Goal: Transaction & Acquisition: Purchase product/service

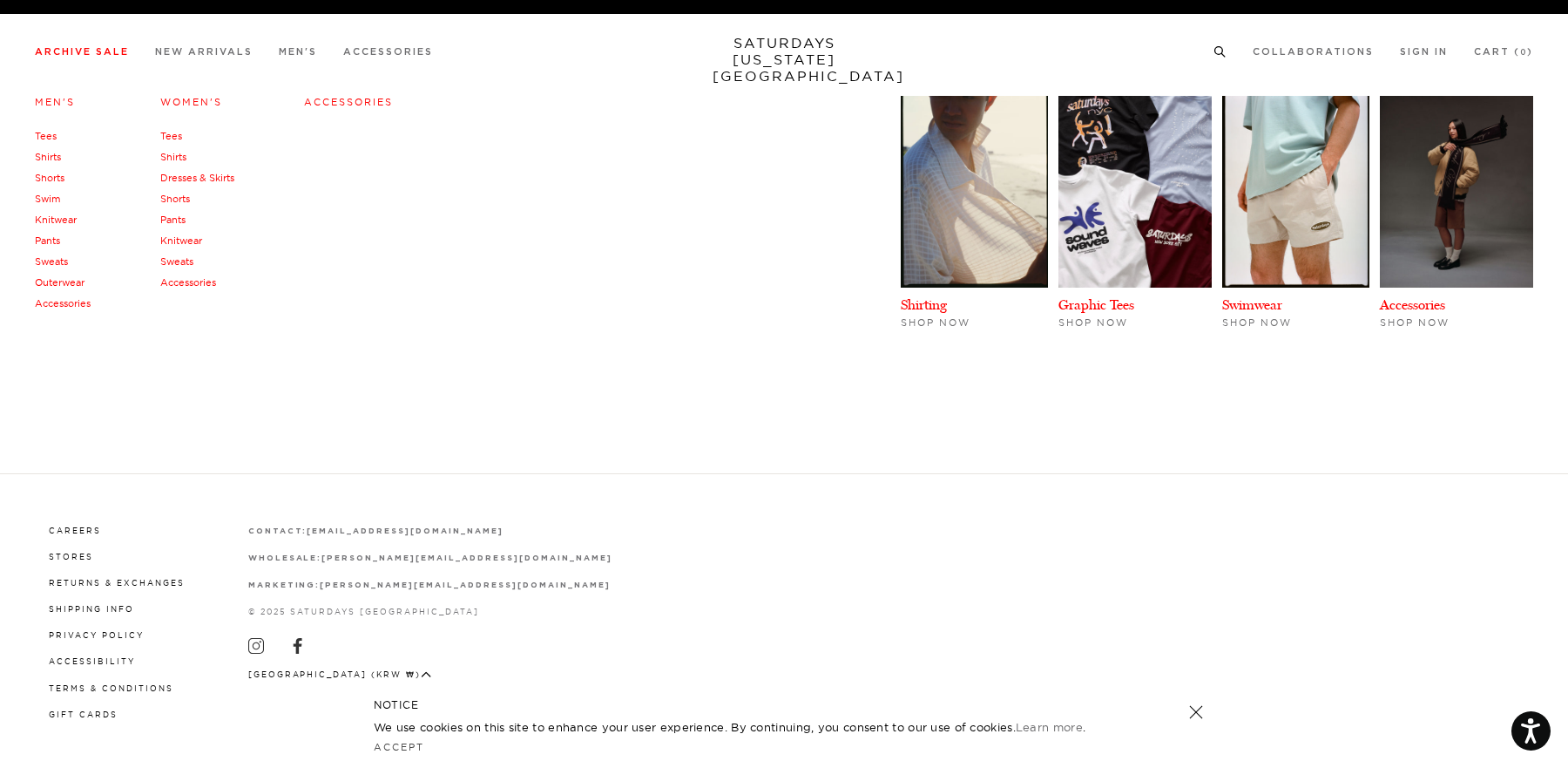
click at [89, 53] on link "Archive Sale" at bounding box center [81, 52] width 94 height 9
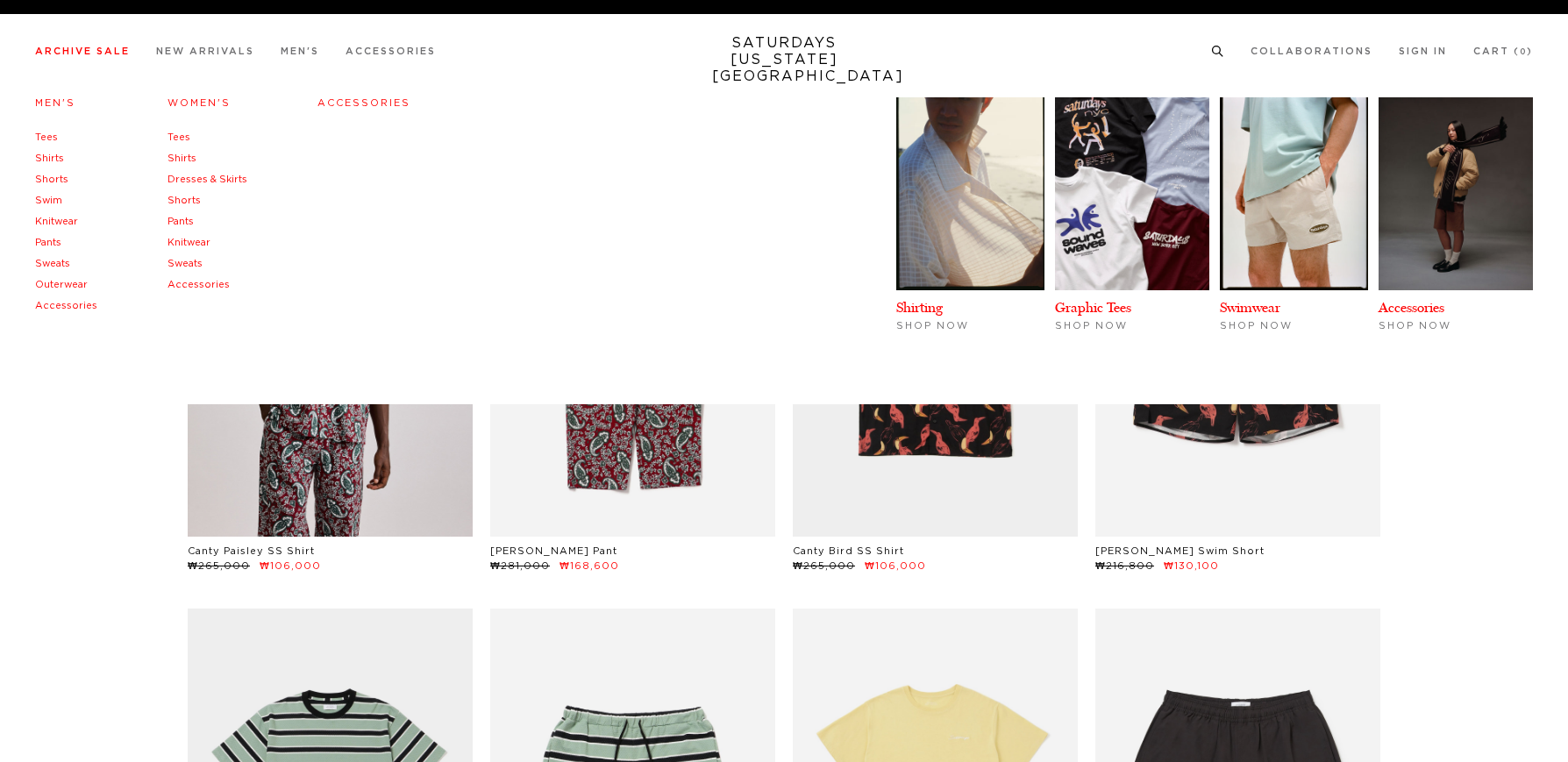
click at [319, 95] on h4 "Accessories" at bounding box center [363, 103] width 93 height 23
click at [322, 99] on link "Accessories" at bounding box center [363, 103] width 93 height 9
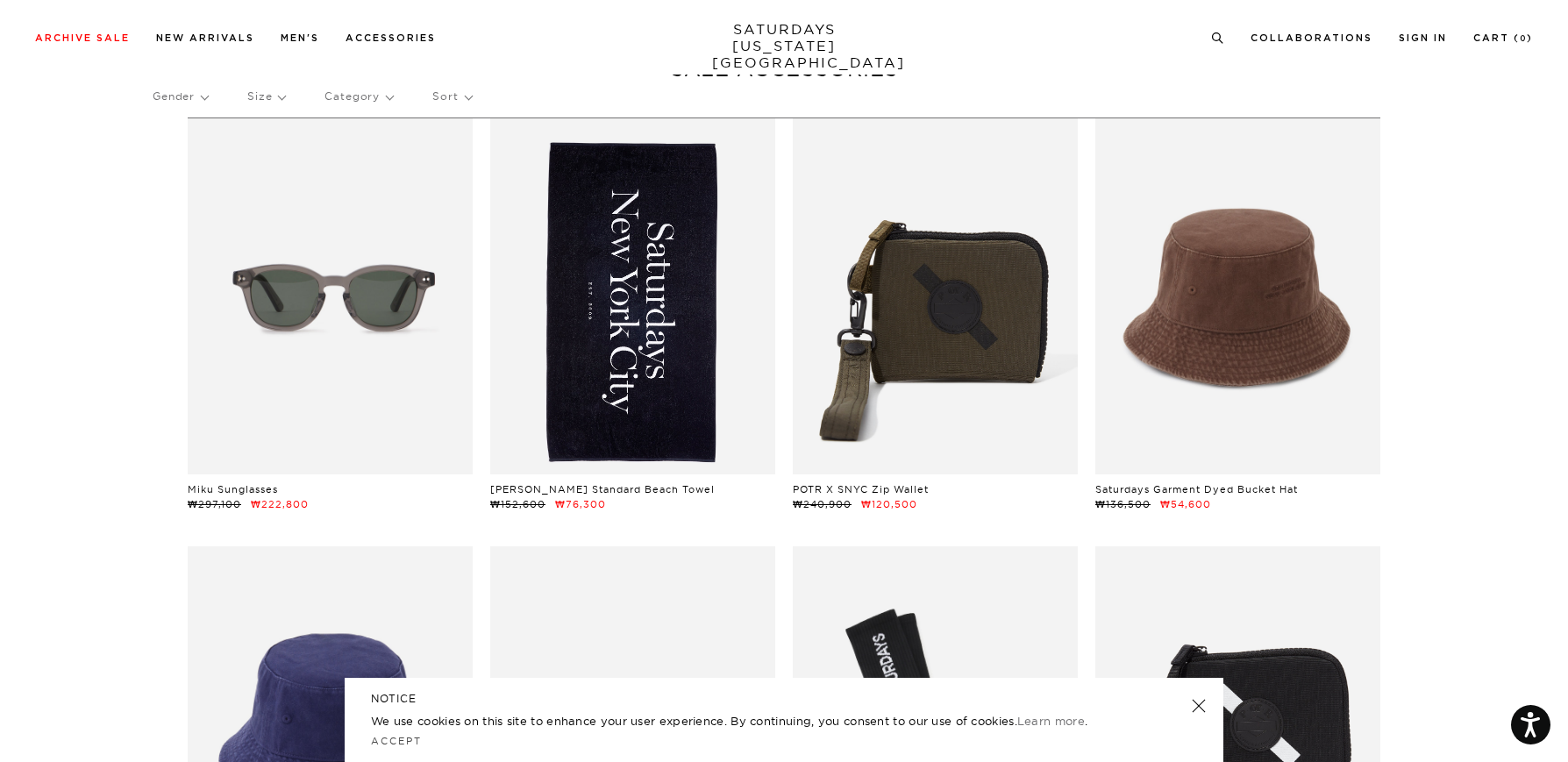
scroll to position [81, 0]
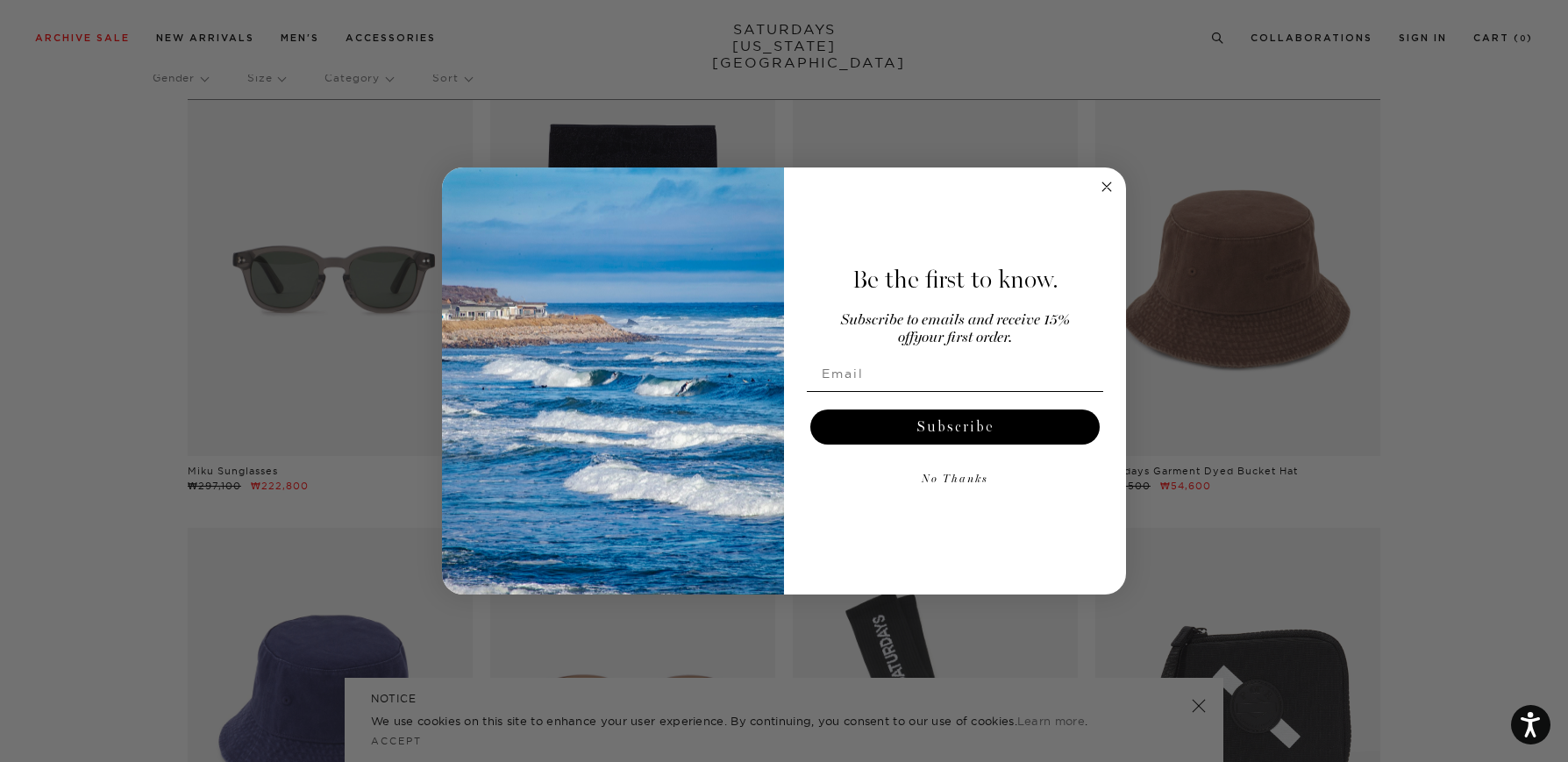
click at [1106, 184] on circle "Close dialog" at bounding box center [1107, 186] width 21 height 21
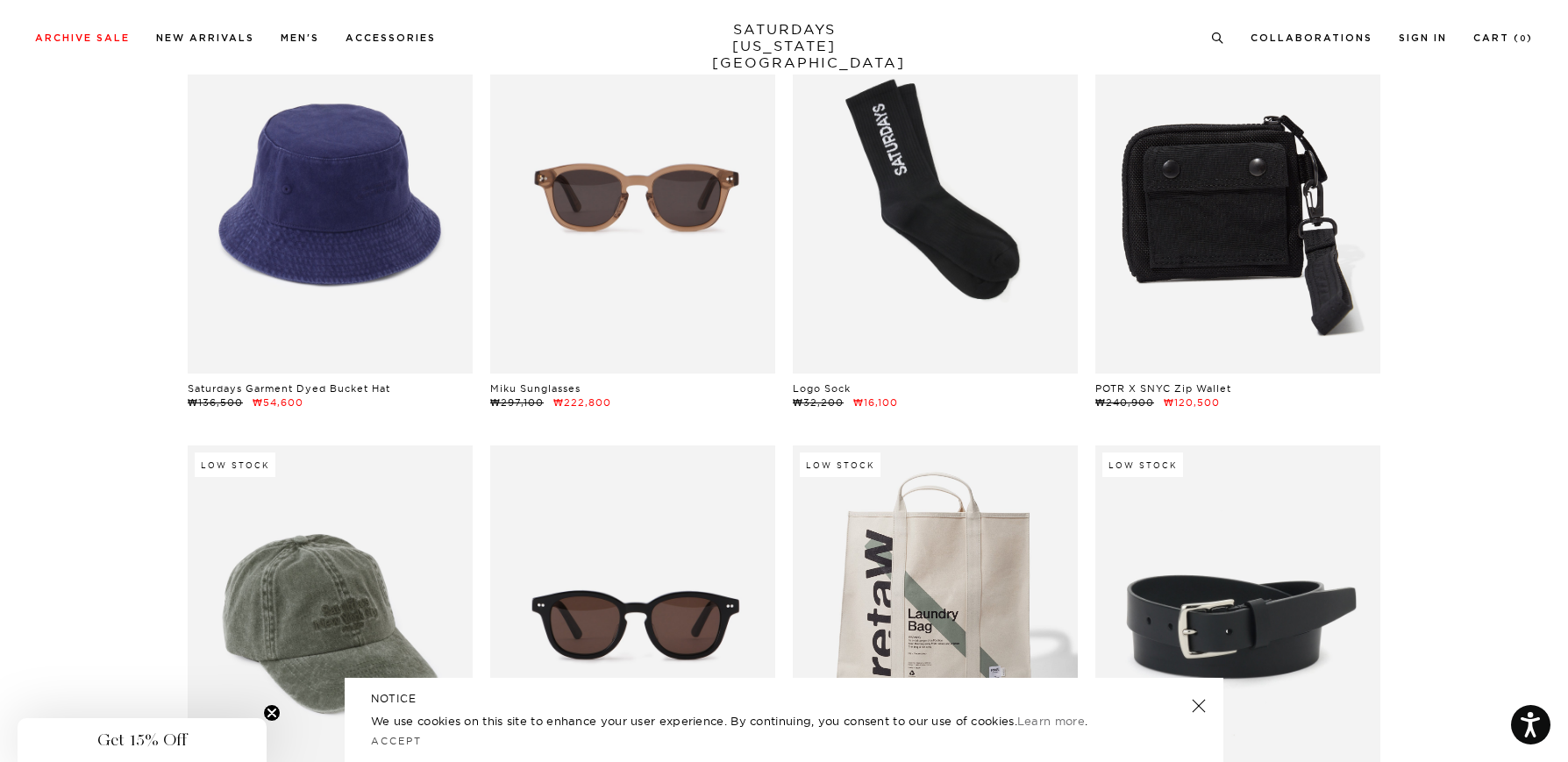
scroll to position [590, 0]
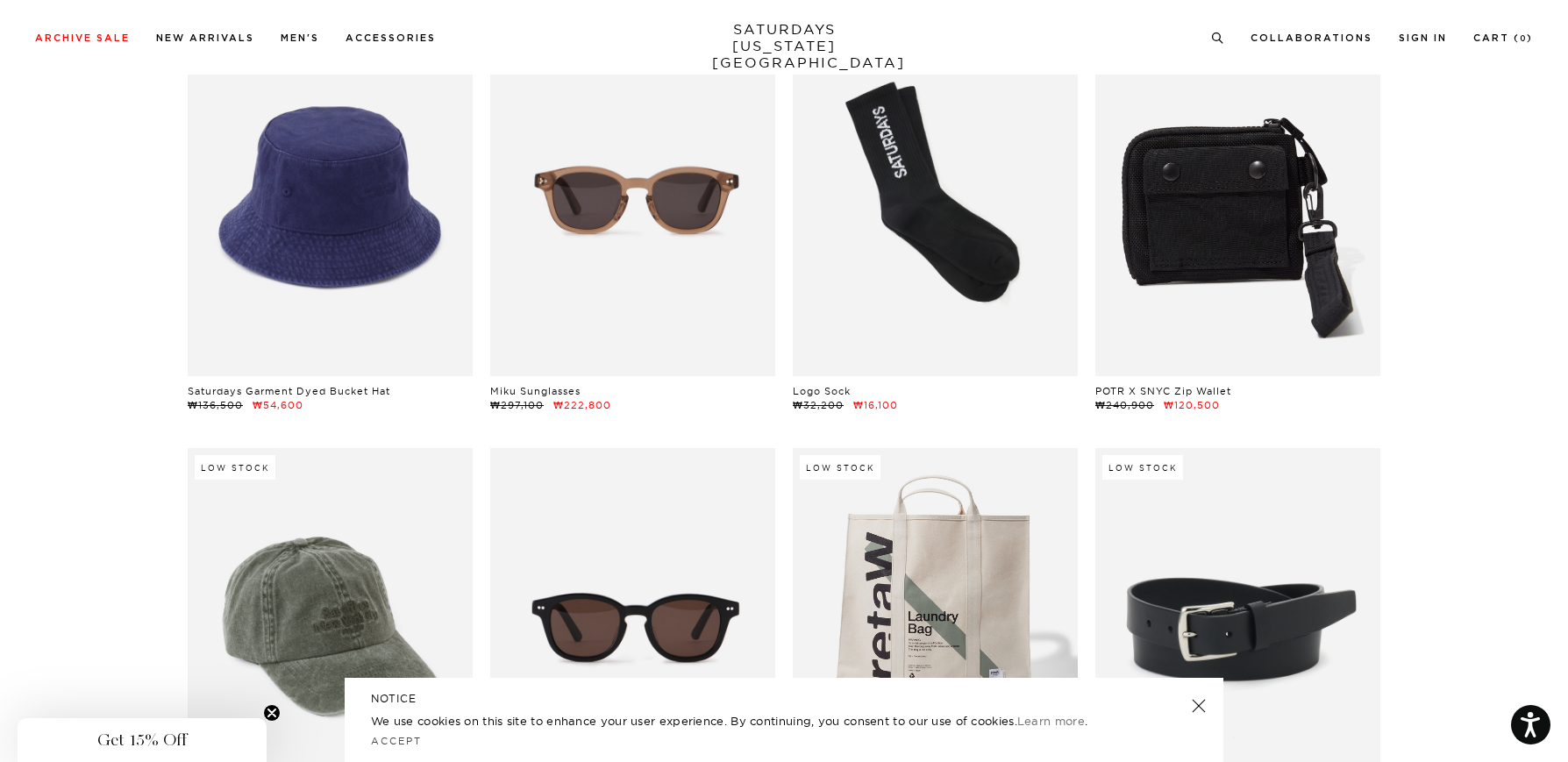
click at [1211, 158] on link at bounding box center [1238, 198] width 286 height 356
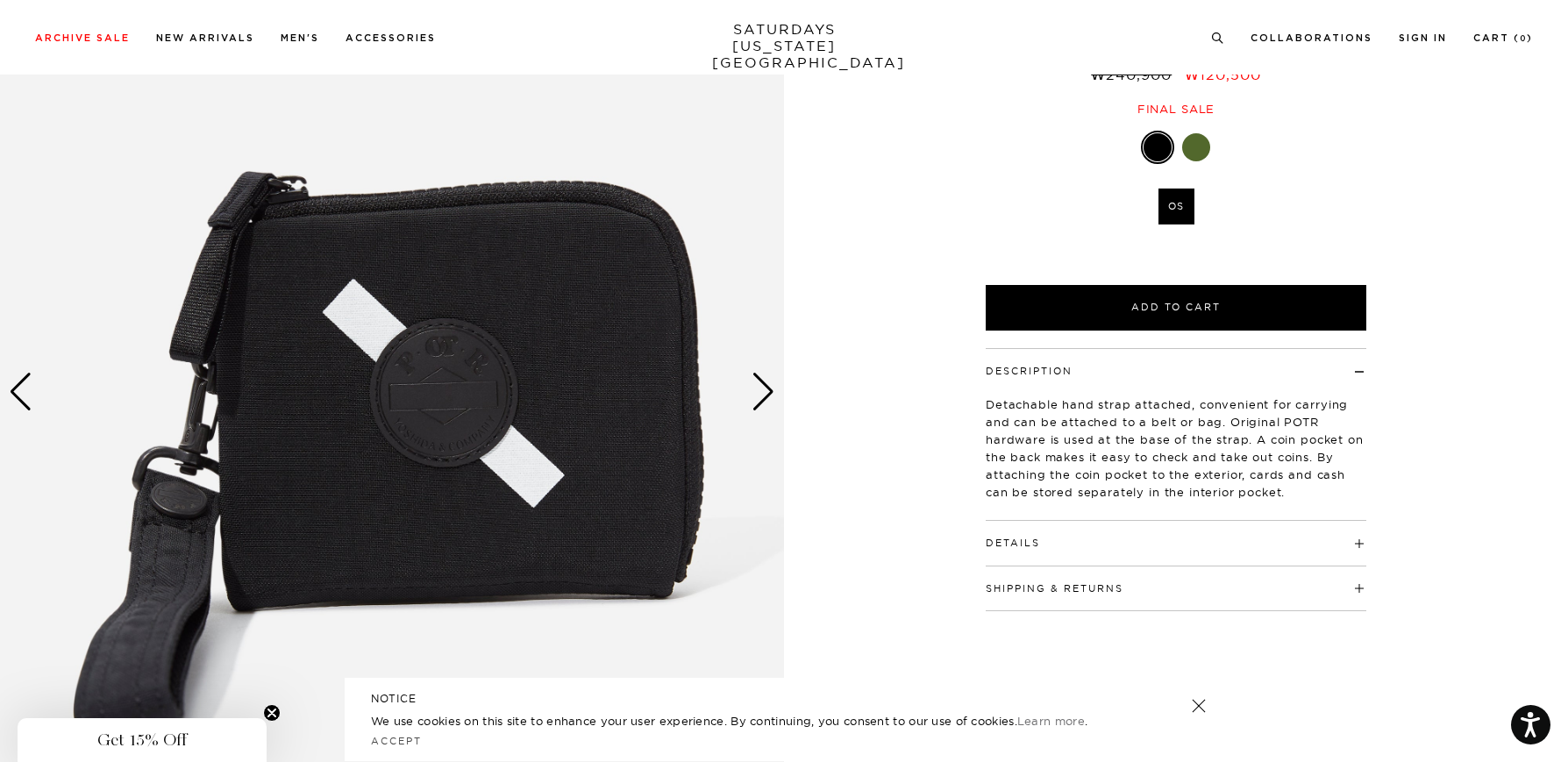
scroll to position [222, 0]
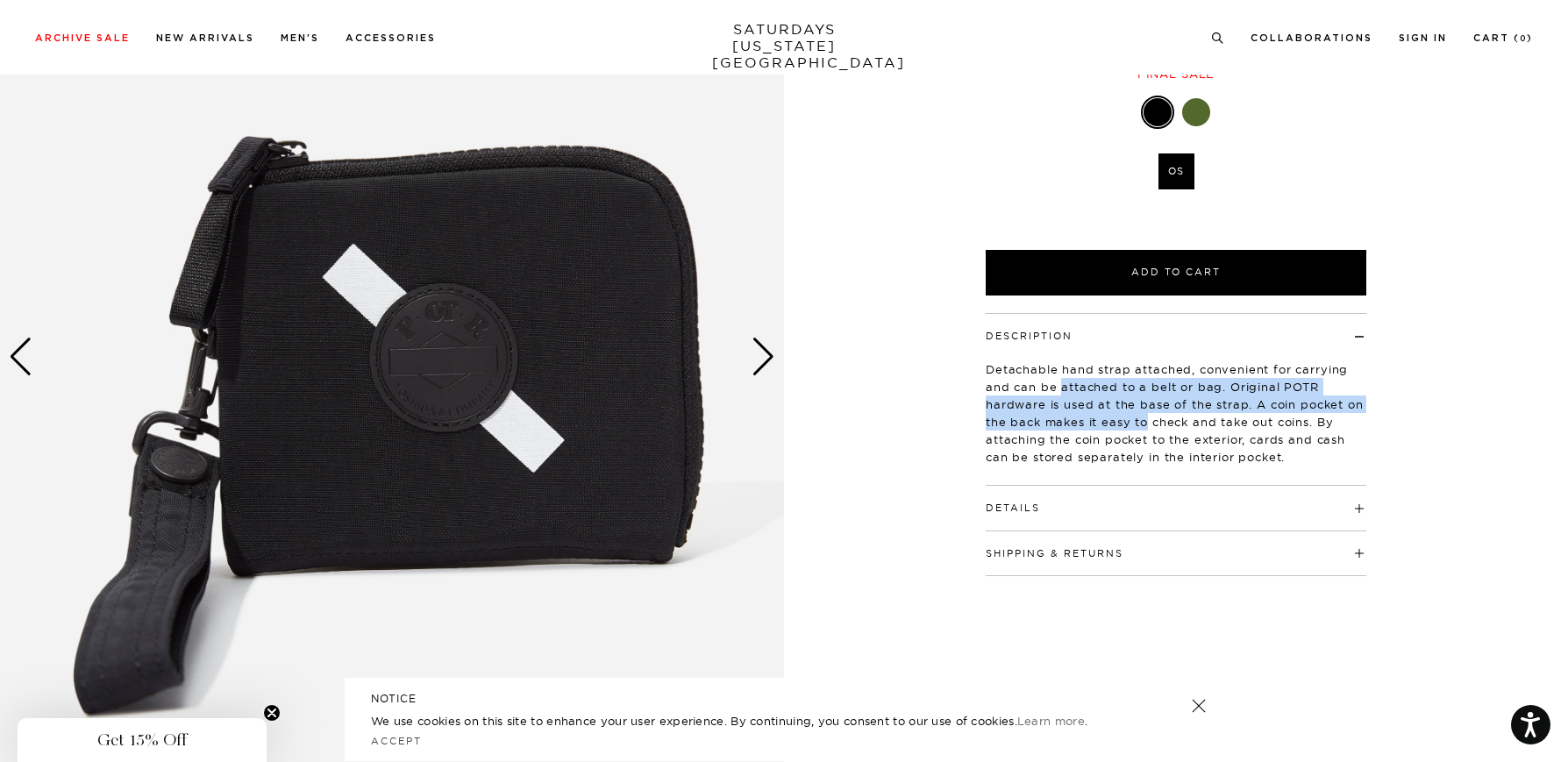
drag, startPoint x: 1061, startPoint y: 381, endPoint x: 1159, endPoint y: 423, distance: 106.6
click at [1151, 421] on p "Detachable hand strap attached, convenient for carrying and can be attached to …" at bounding box center [1176, 413] width 381 height 105
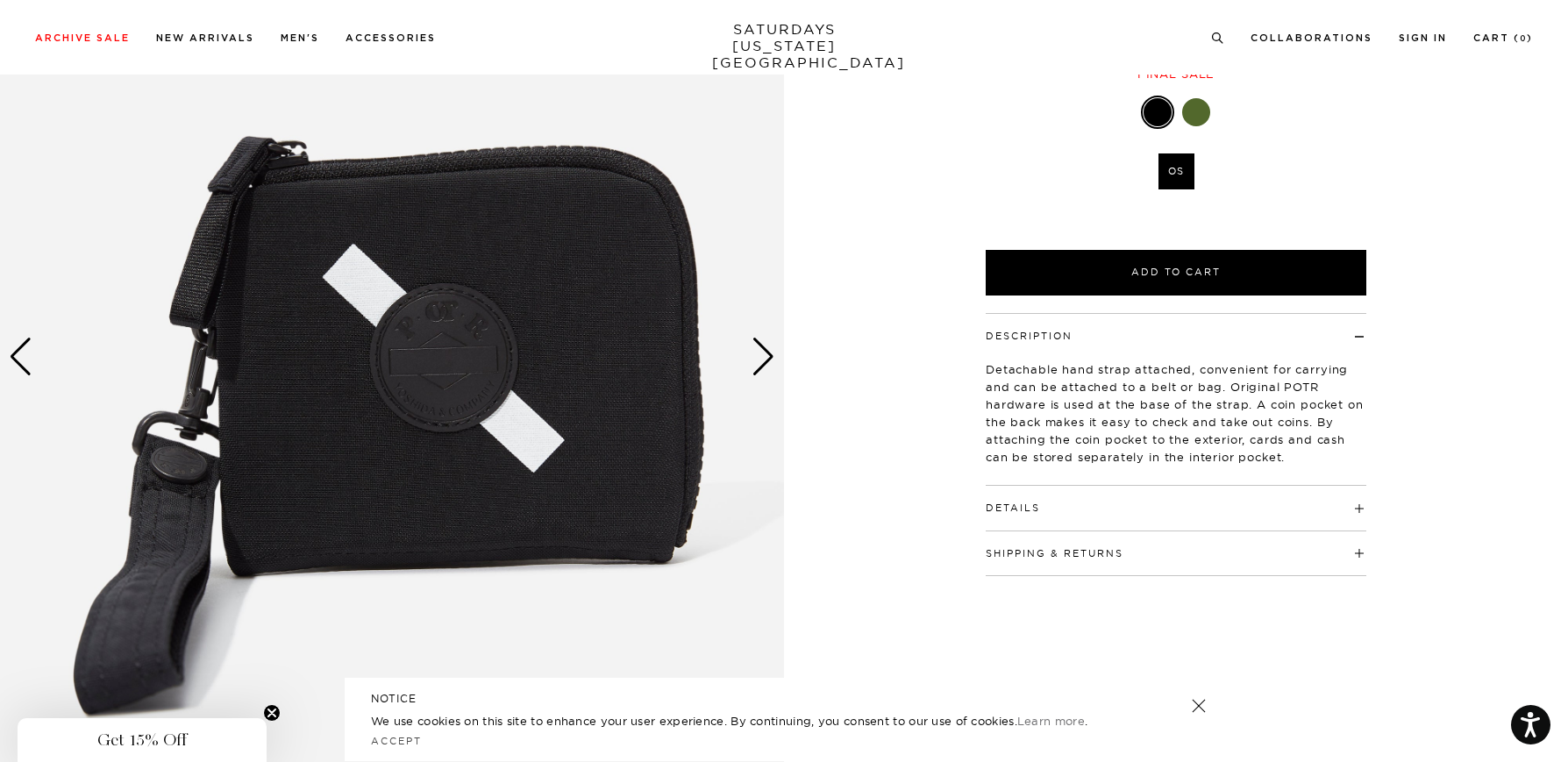
click at [1159, 423] on p "Detachable hand strap attached, convenient for carrying and can be attached to …" at bounding box center [1176, 413] width 381 height 105
click at [753, 356] on div "Next slide" at bounding box center [763, 357] width 23 height 38
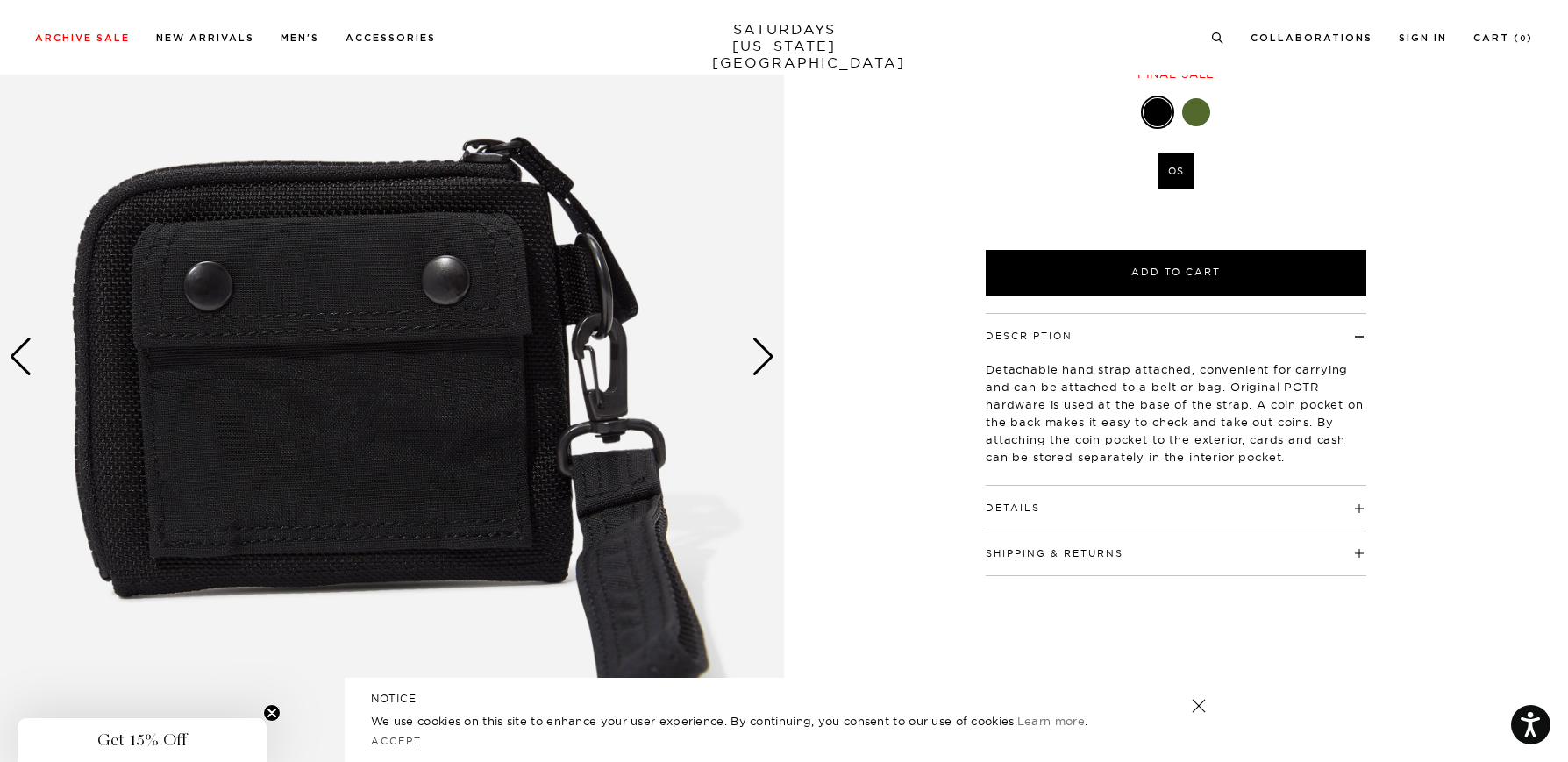
click at [753, 356] on div "Next slide" at bounding box center [763, 357] width 23 height 38
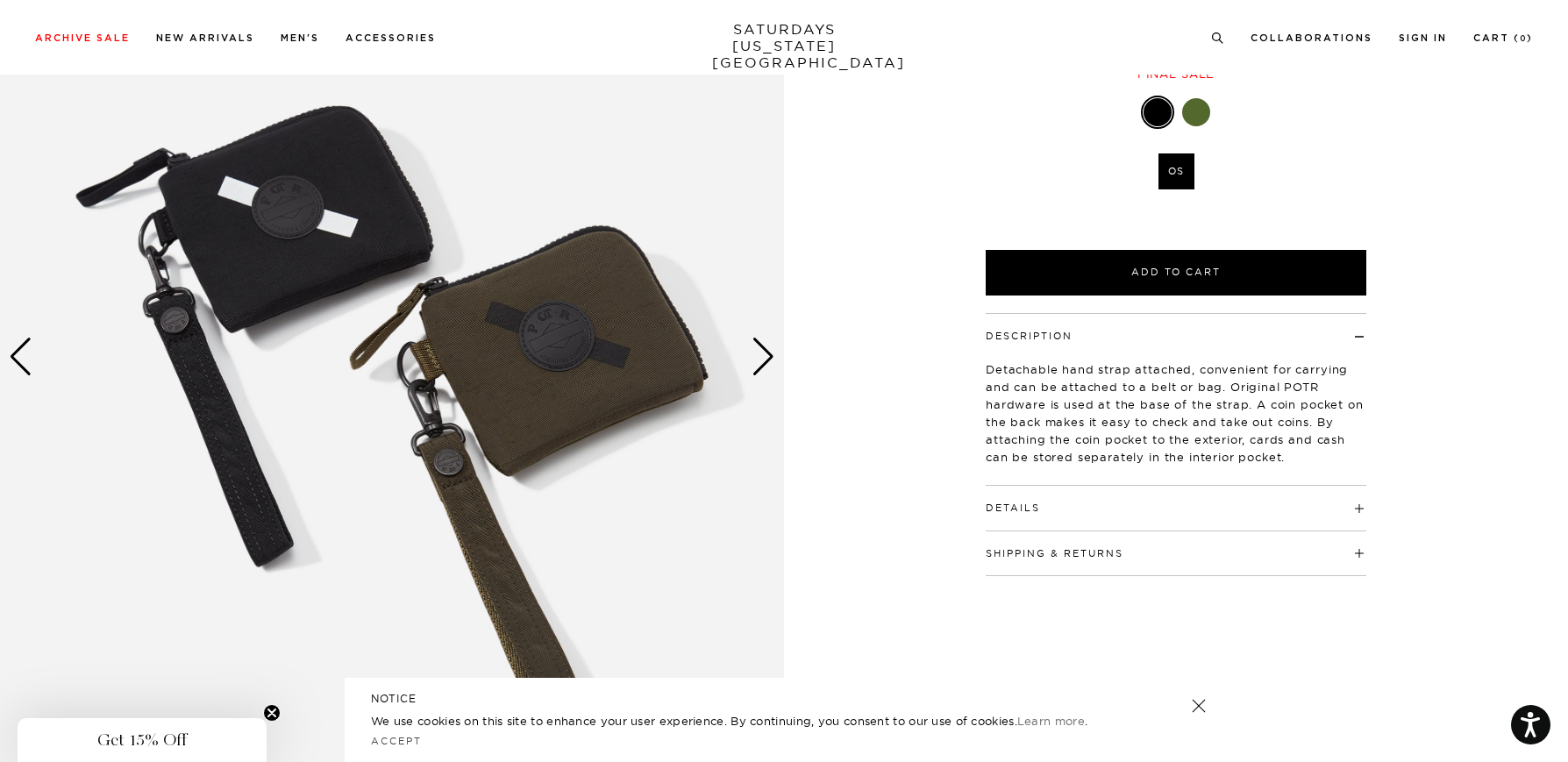
click at [753, 356] on div "Next slide" at bounding box center [763, 357] width 23 height 38
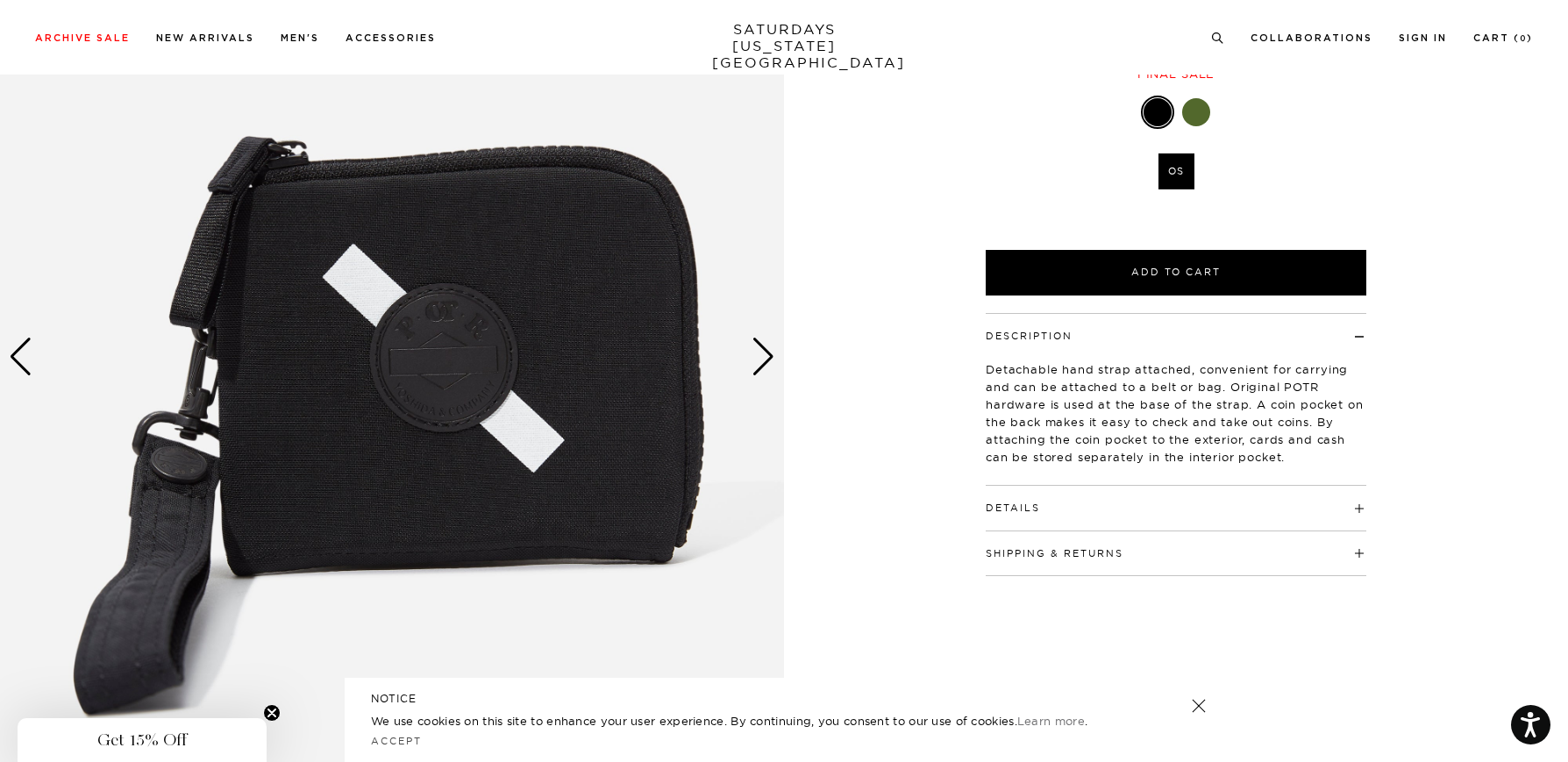
click at [753, 356] on div "Next slide" at bounding box center [763, 357] width 23 height 38
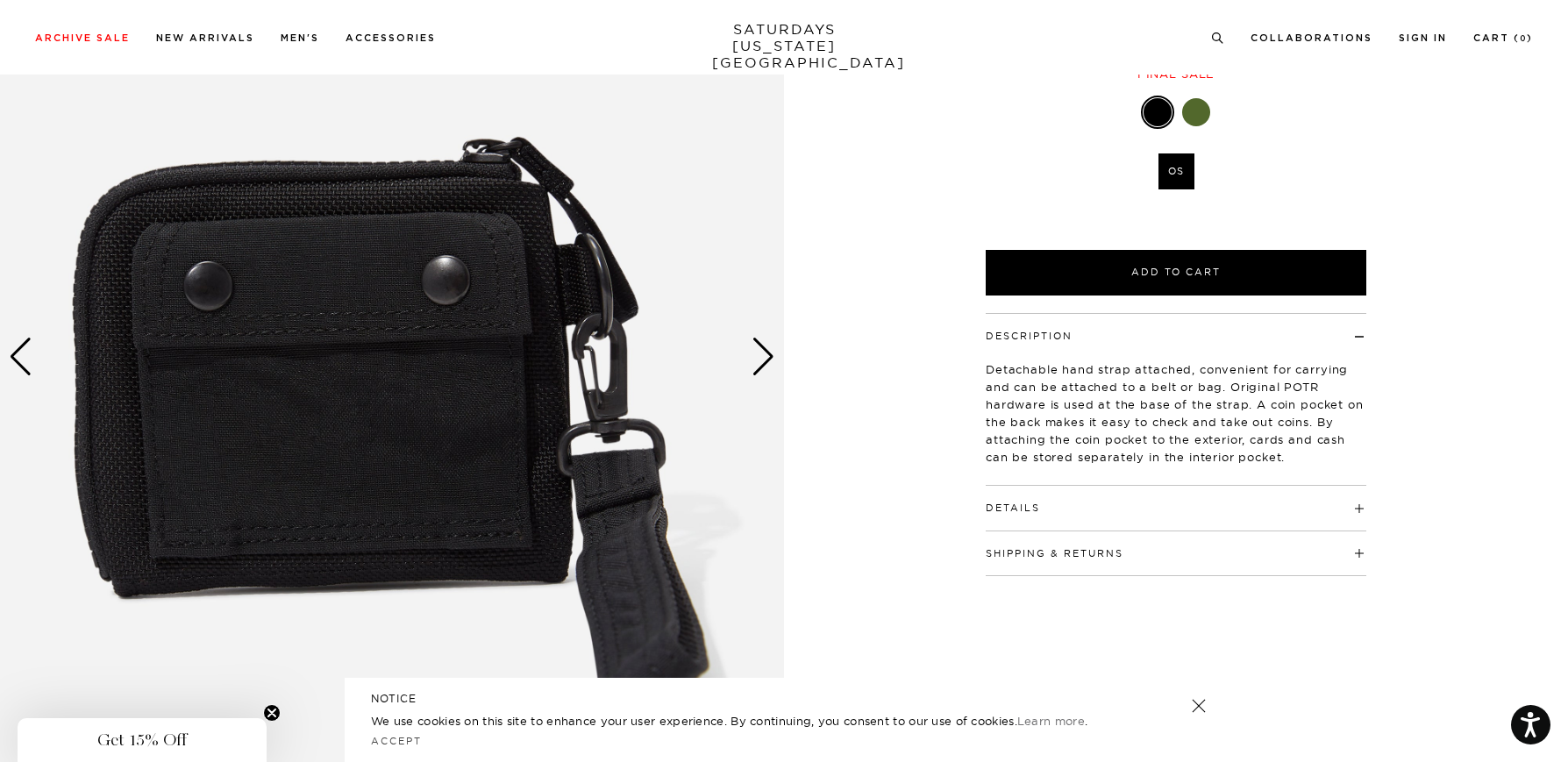
click at [753, 356] on div "Next slide" at bounding box center [763, 357] width 23 height 38
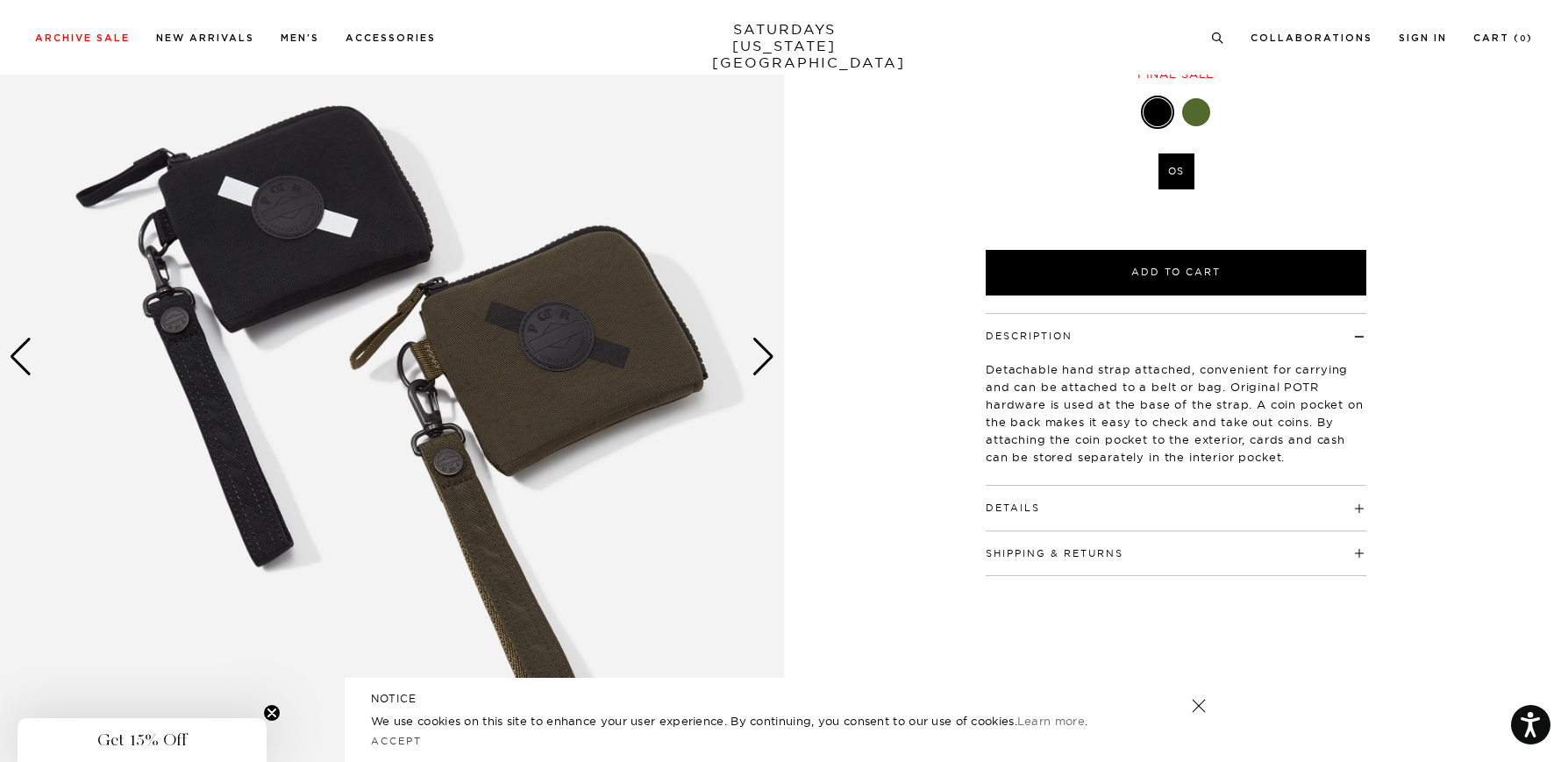
click at [753, 356] on div "Next slide" at bounding box center [763, 357] width 23 height 38
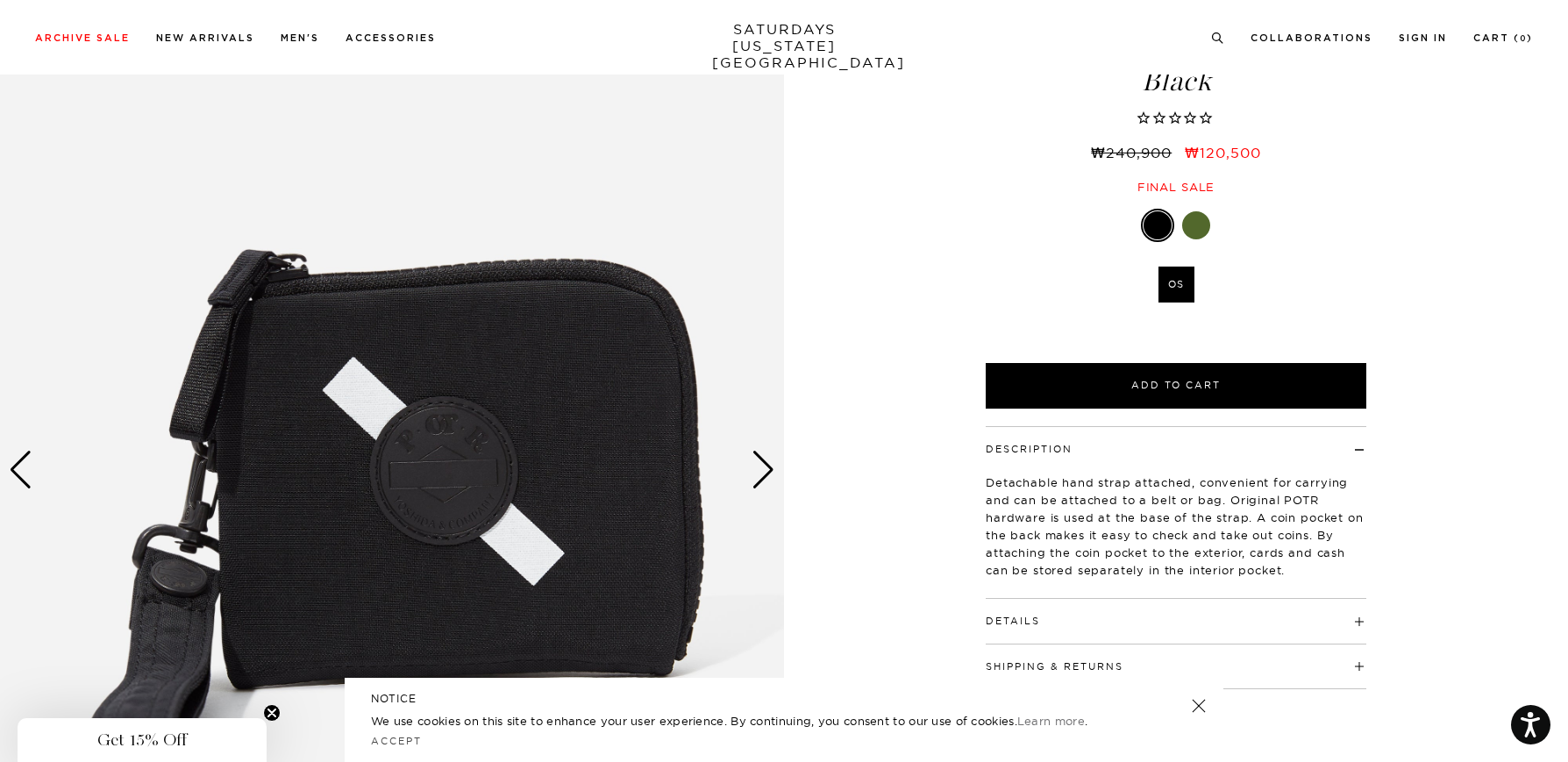
scroll to position [0, 0]
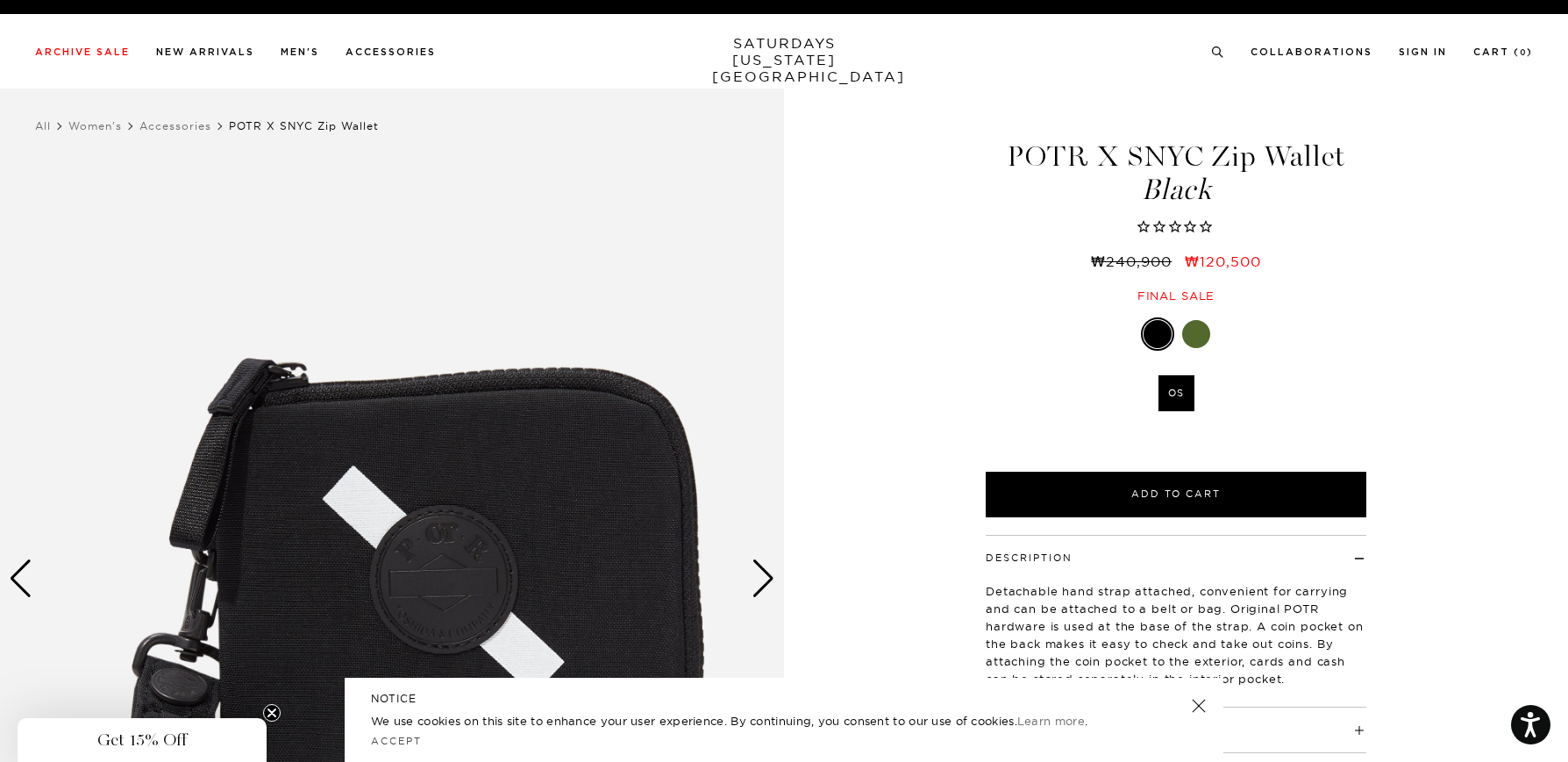
drag, startPoint x: 1085, startPoint y: 157, endPoint x: 1012, endPoint y: 154, distance: 73.1
click at [1008, 155] on h1 "POTR X SNYC Zip Wallet Black" at bounding box center [1176, 173] width 386 height 63
copy h1 "POTR"
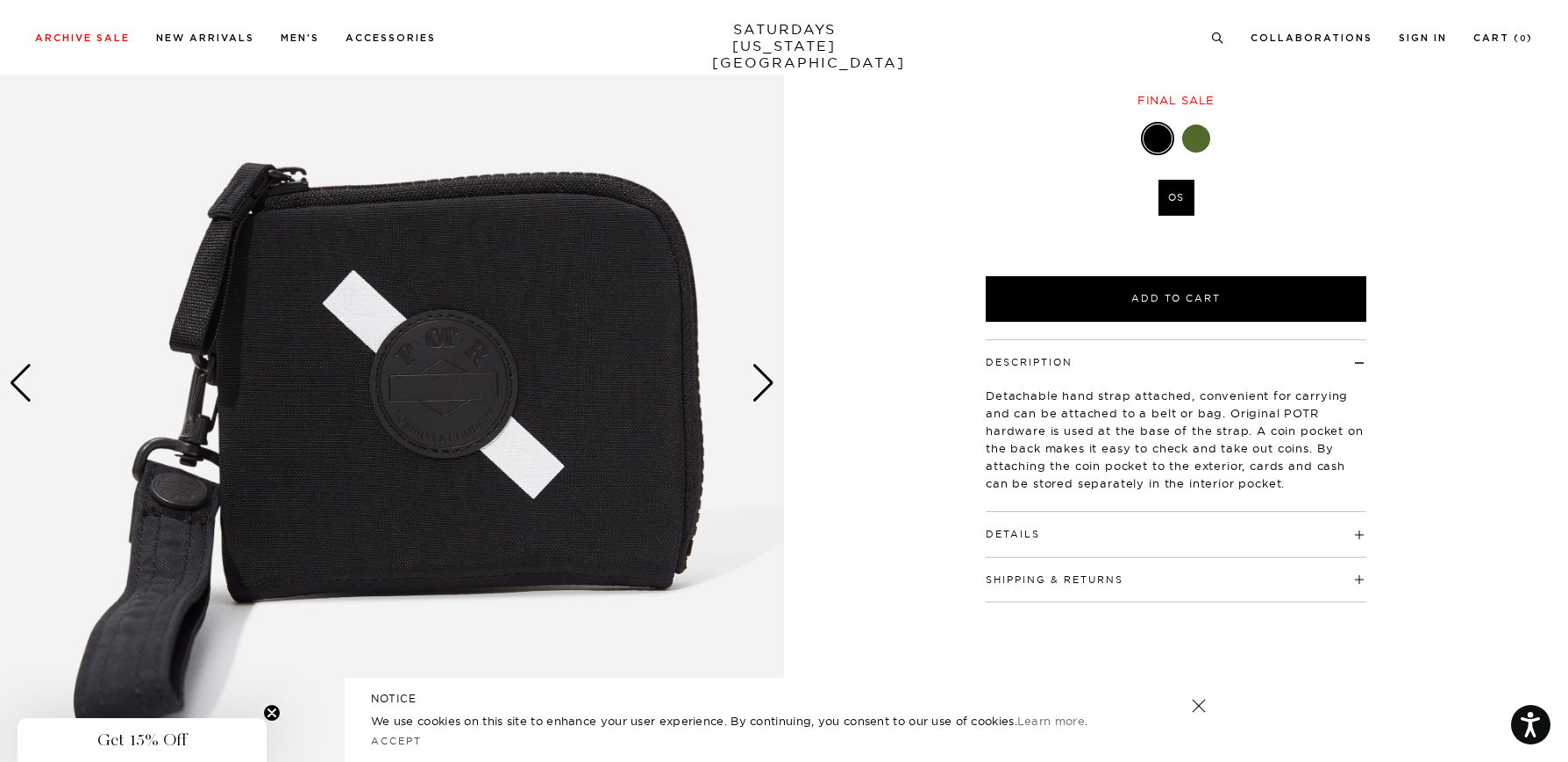
scroll to position [197, 0]
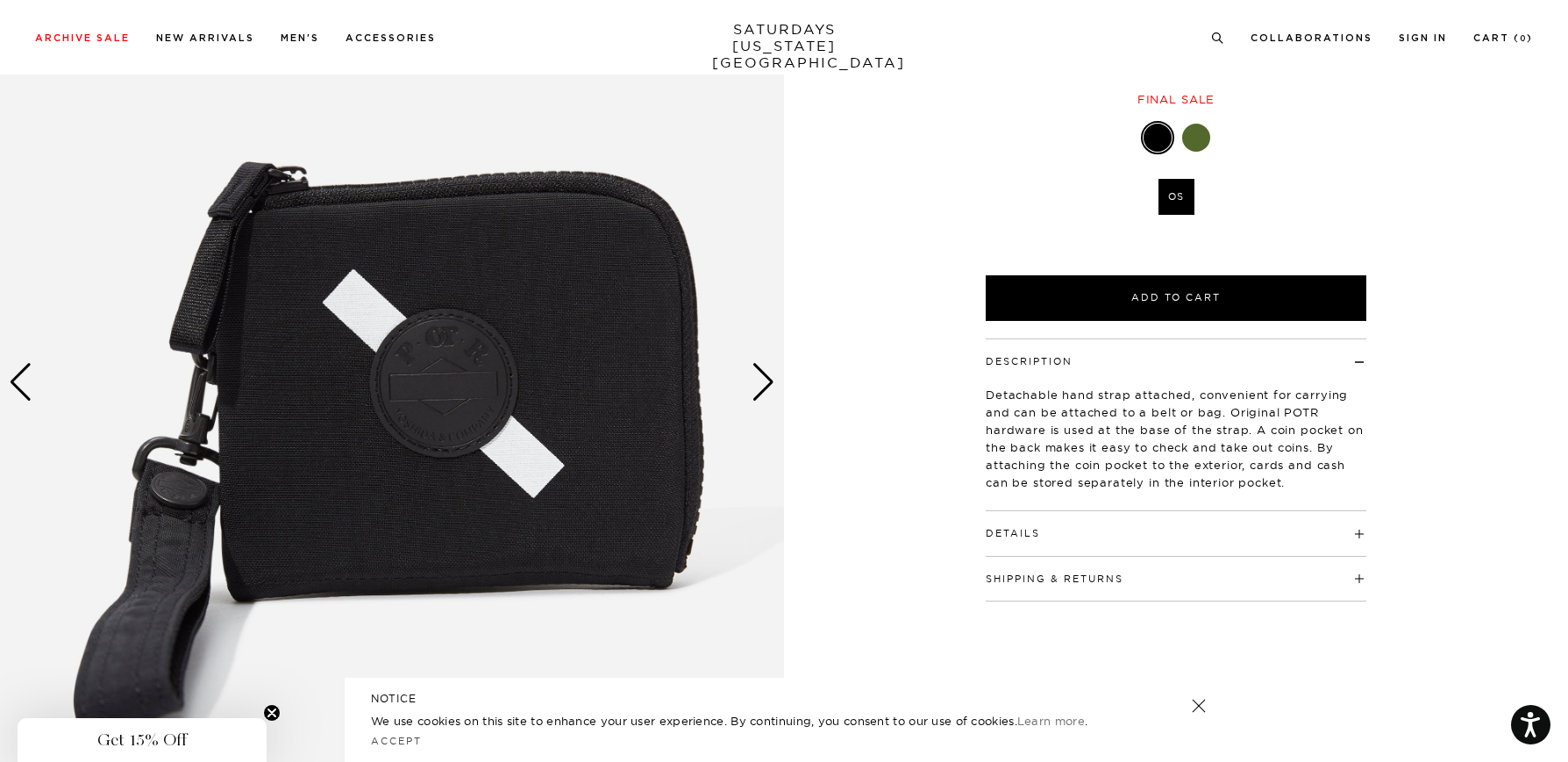
click at [1439, 409] on div "1 / 3 POTR X SNYC Zip Wallet Black ₩240,900" at bounding box center [784, 383] width 1568 height 981
drag, startPoint x: 1206, startPoint y: 430, endPoint x: 1248, endPoint y: 460, distance: 51.6
click at [1247, 459] on p "Detachable hand strap attached, convenient for carrying and can be attached to …" at bounding box center [1176, 438] width 381 height 105
click at [1248, 460] on p "Detachable hand strap attached, convenient for carrying and can be attached to …" at bounding box center [1176, 438] width 381 height 105
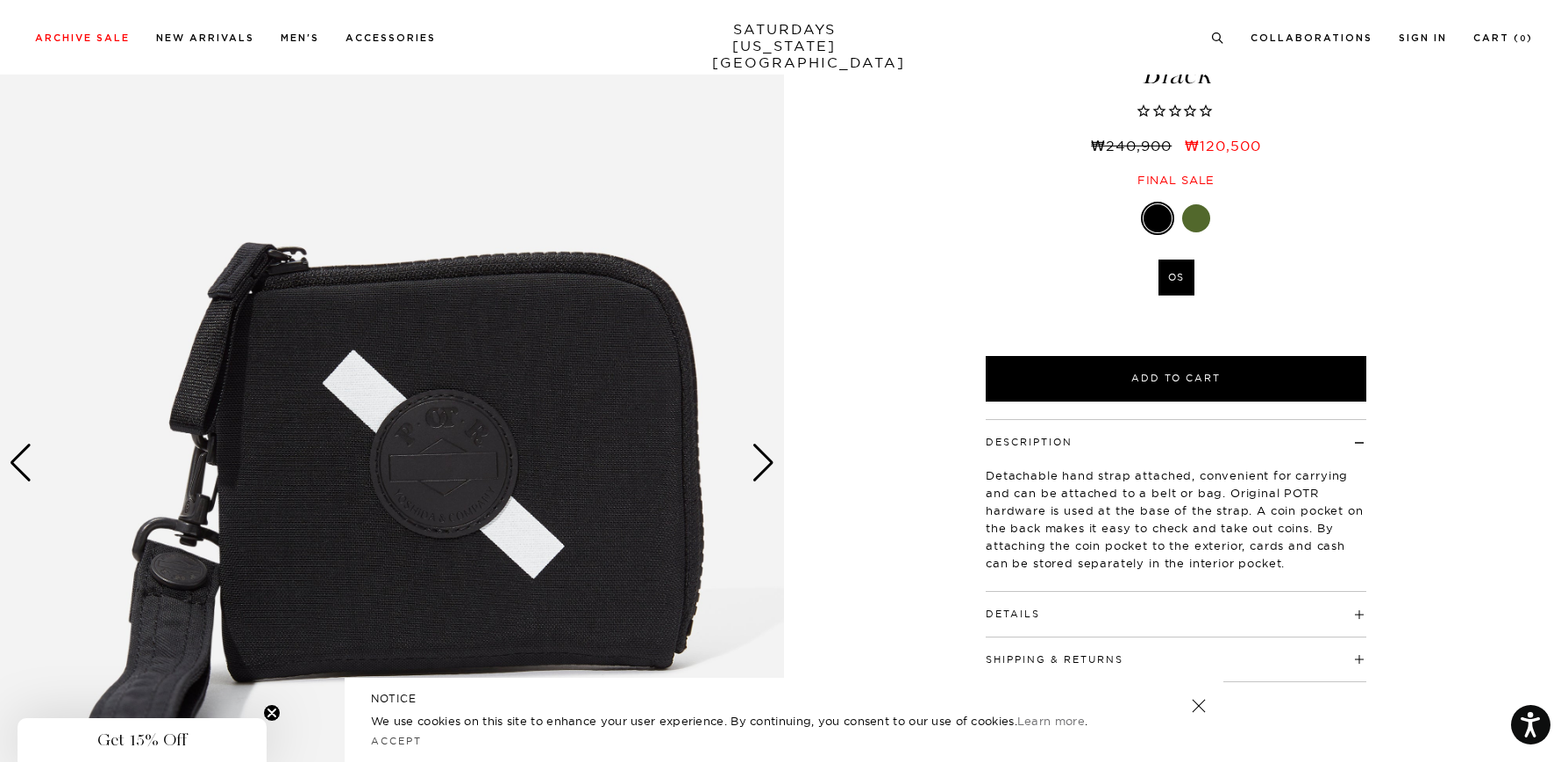
scroll to position [0, 0]
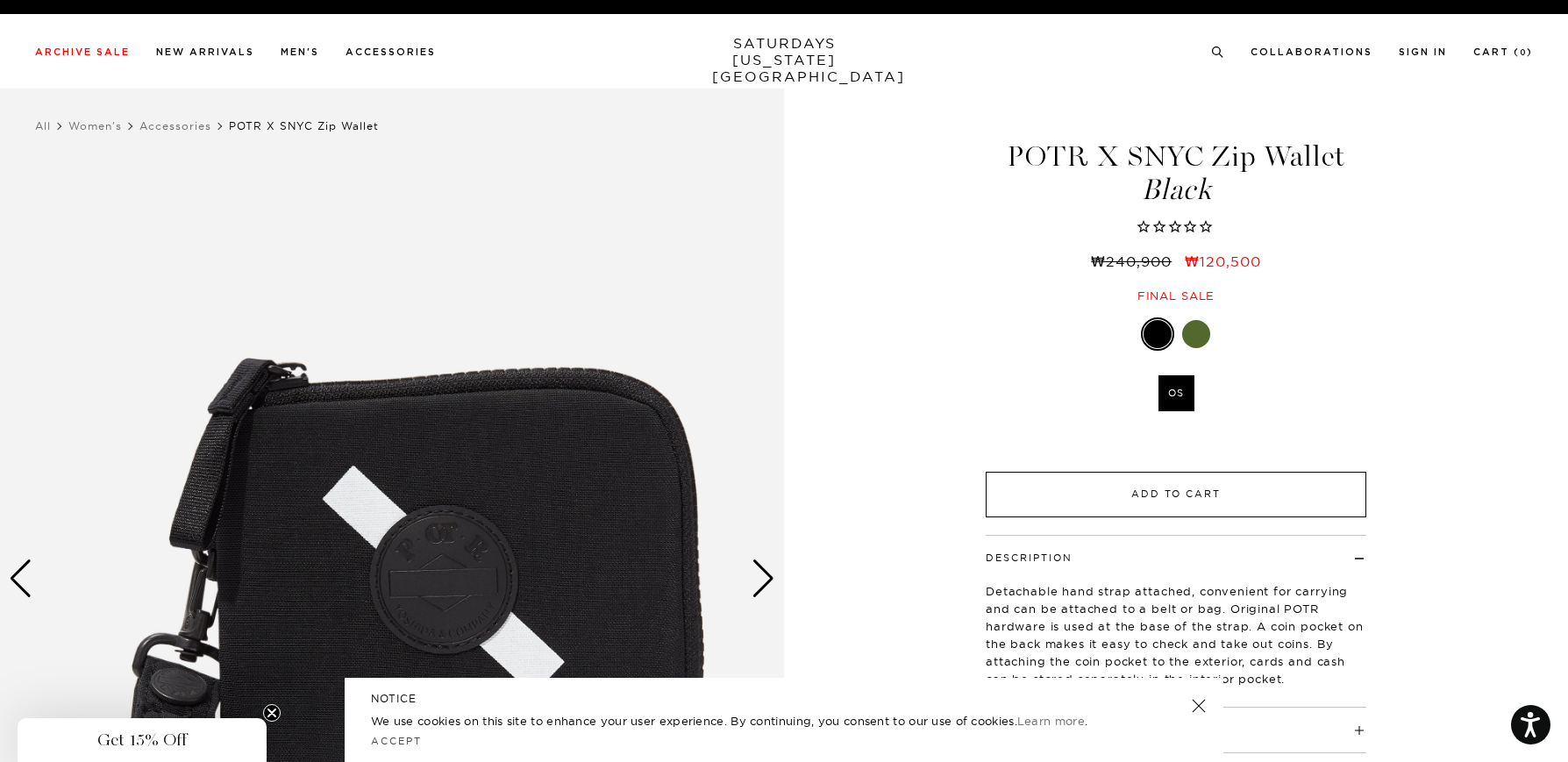
click at [1180, 494] on button "Add to Cart" at bounding box center [1176, 494] width 381 height 46
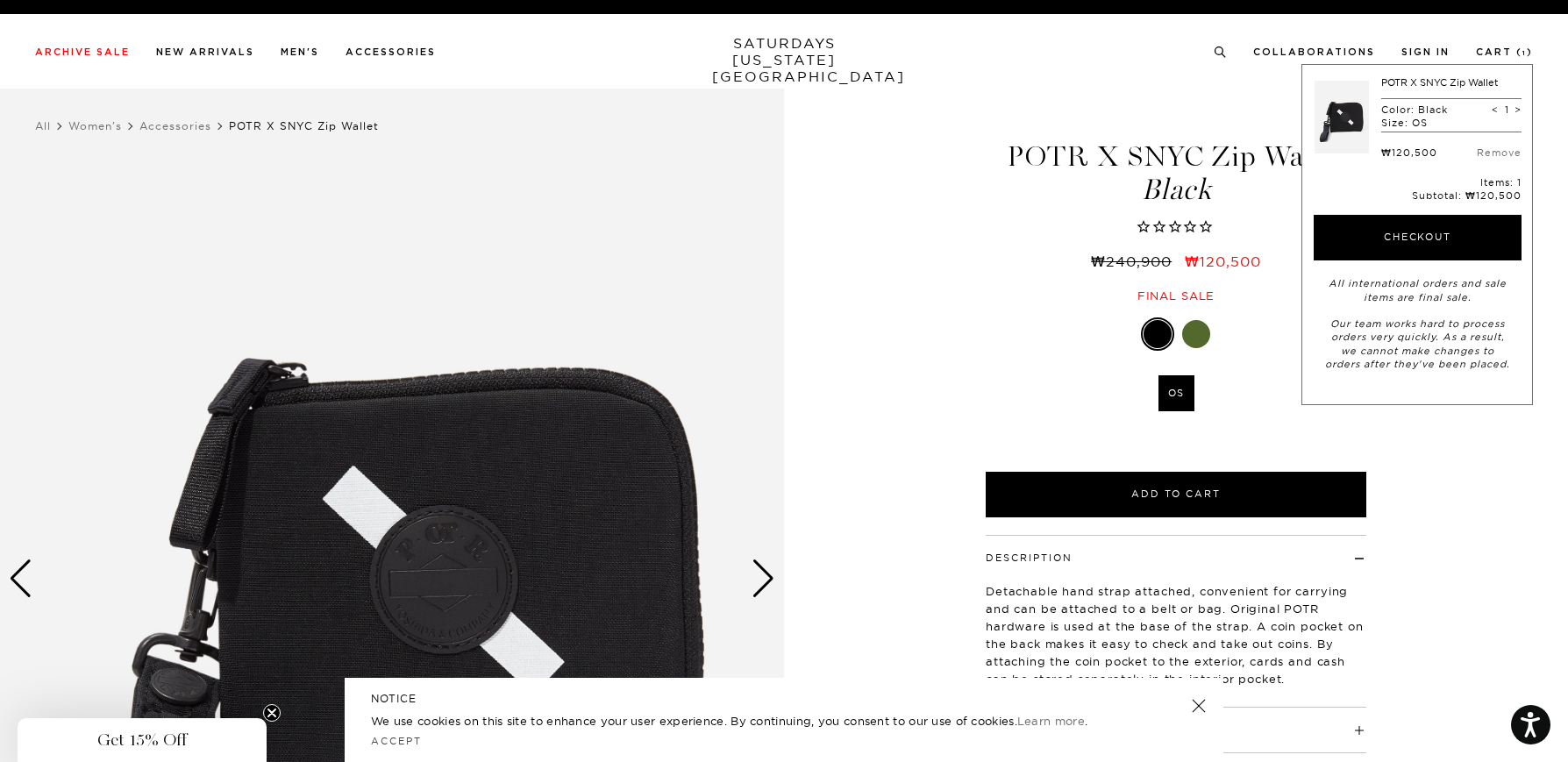
click at [1044, 370] on div "Black OS SELECT A SIZE OS SELECT A SIZE ▾ SELECT A SIZE OS Only 0 Left" at bounding box center [1176, 418] width 439 height 200
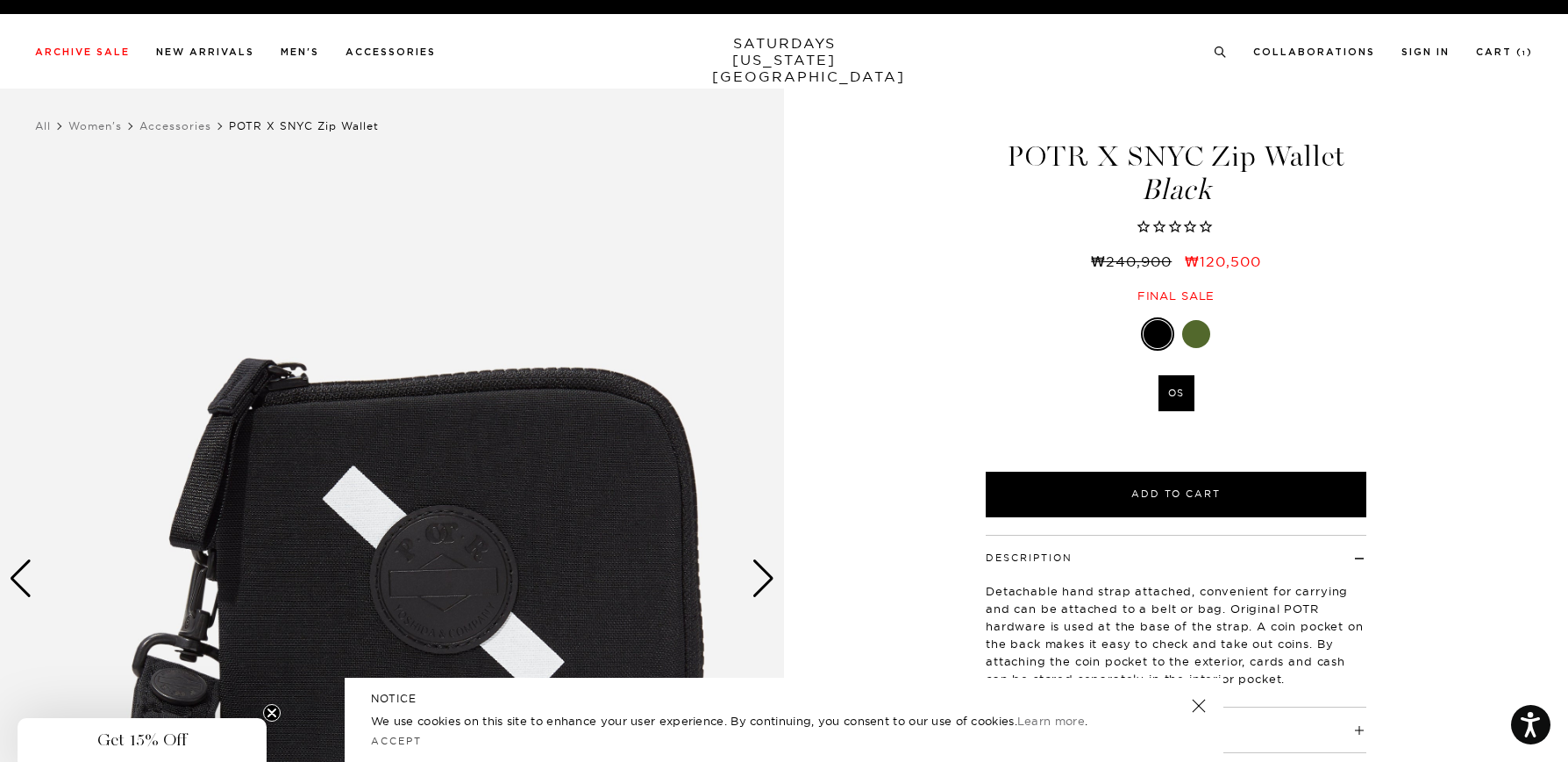
drag, startPoint x: 1024, startPoint y: 592, endPoint x: 1080, endPoint y: 628, distance: 66.6
click at [1077, 626] on p "Detachable hand strap attached, convenient for carrying and can be attached to …" at bounding box center [1176, 635] width 381 height 105
click at [1080, 628] on p "Detachable hand strap attached, convenient for carrying and can be attached to …" at bounding box center [1176, 635] width 381 height 105
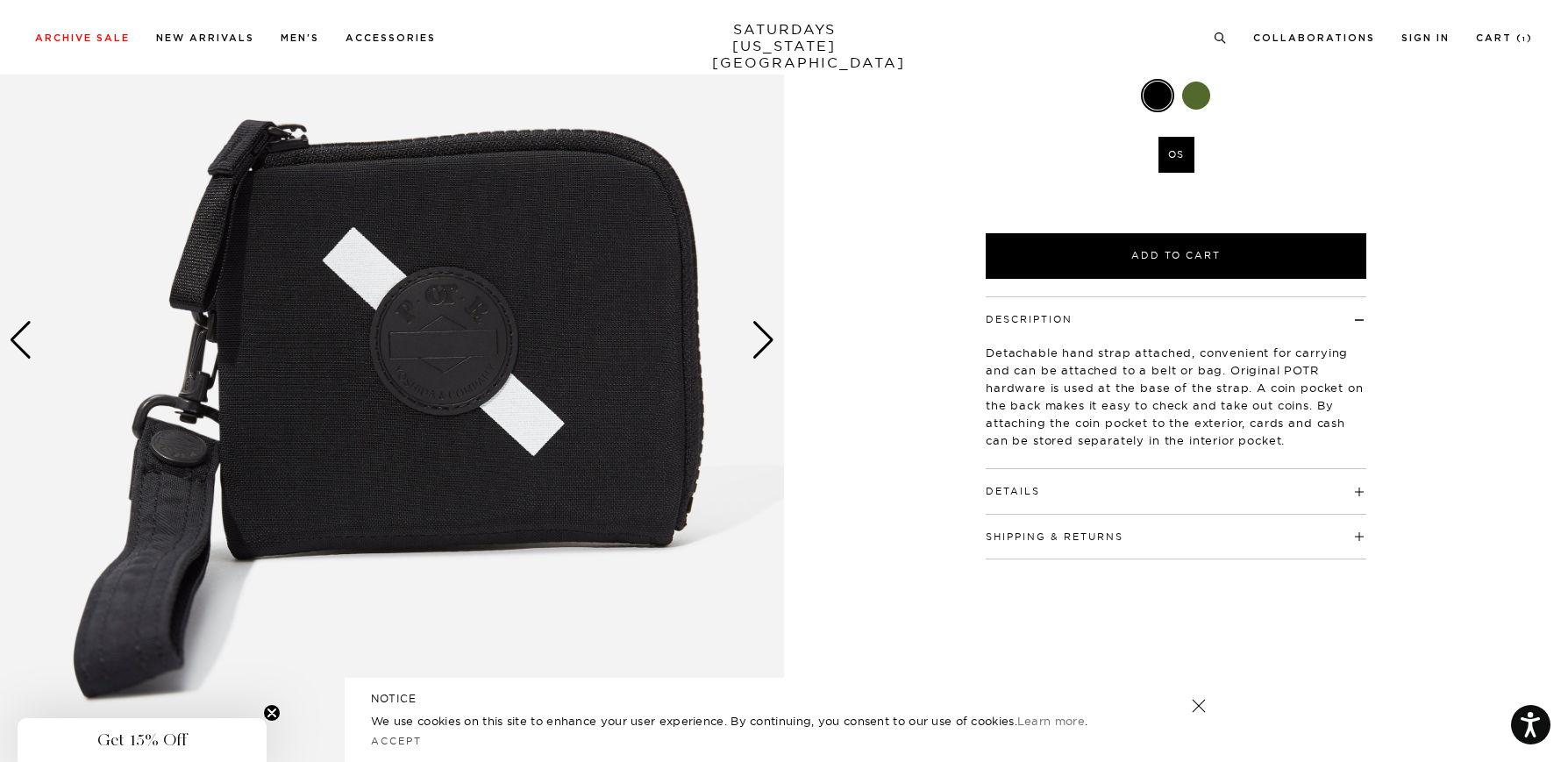
scroll to position [271, 0]
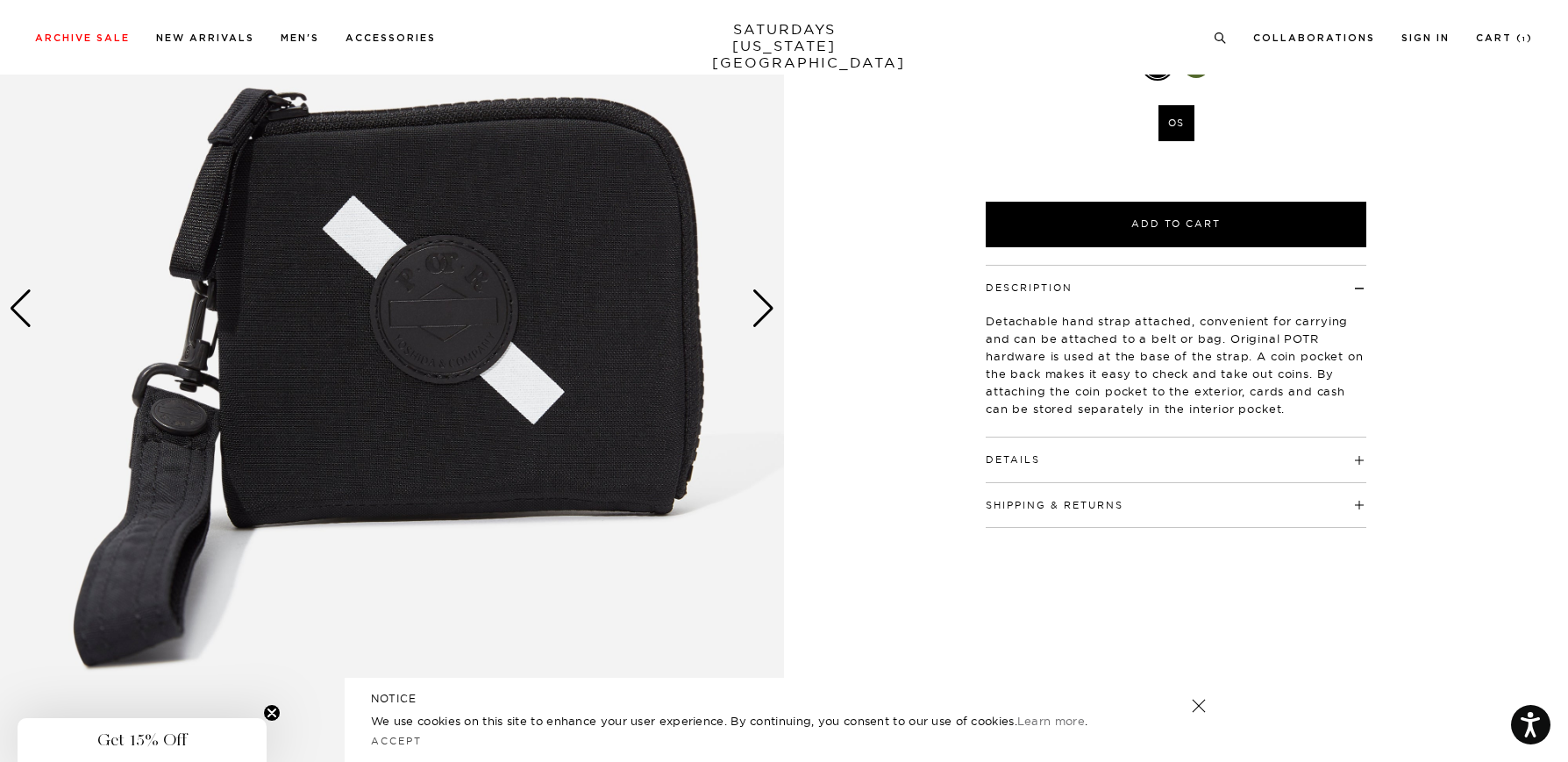
click at [759, 300] on div "Next slide" at bounding box center [763, 308] width 23 height 38
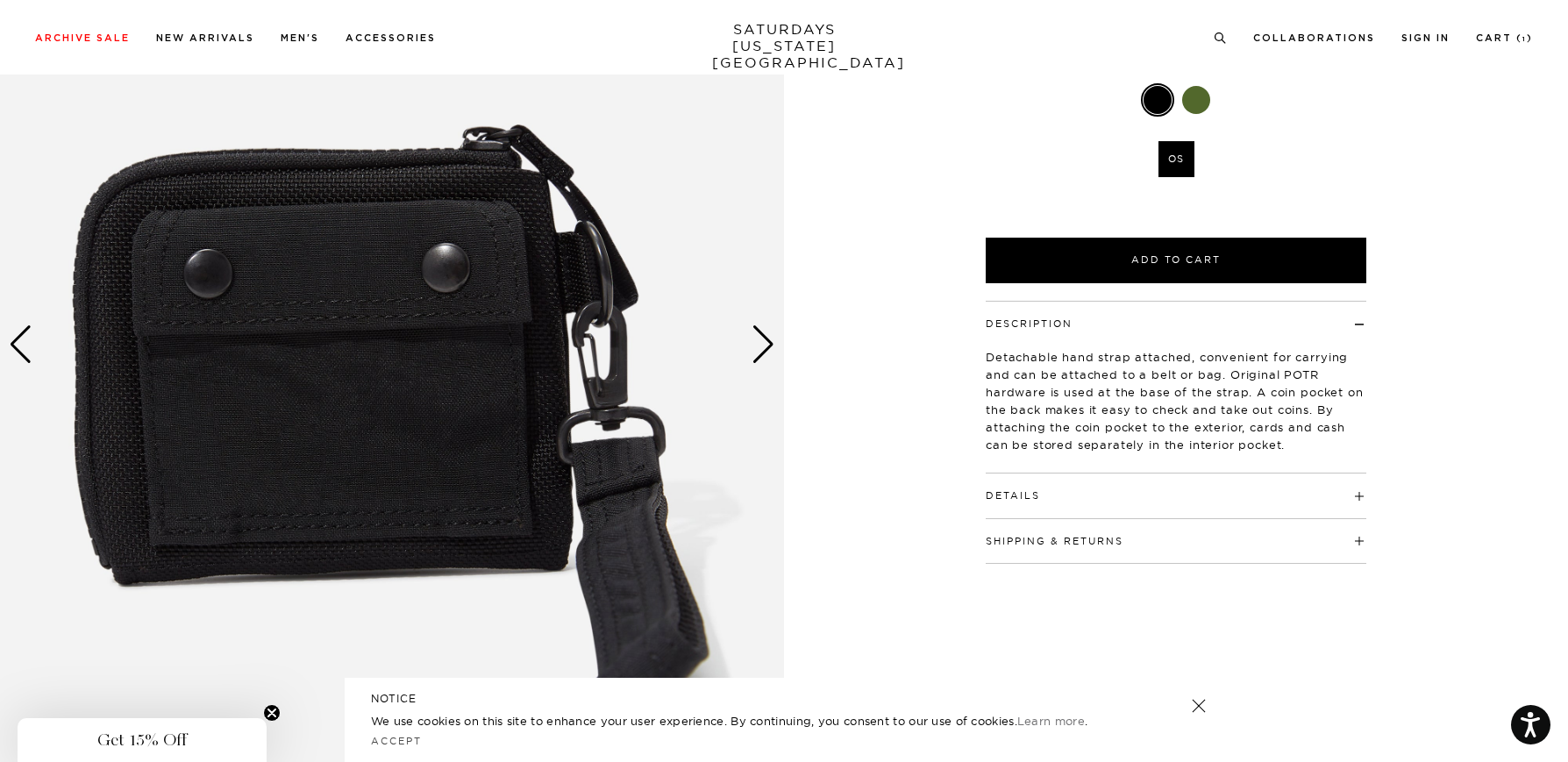
scroll to position [0, 0]
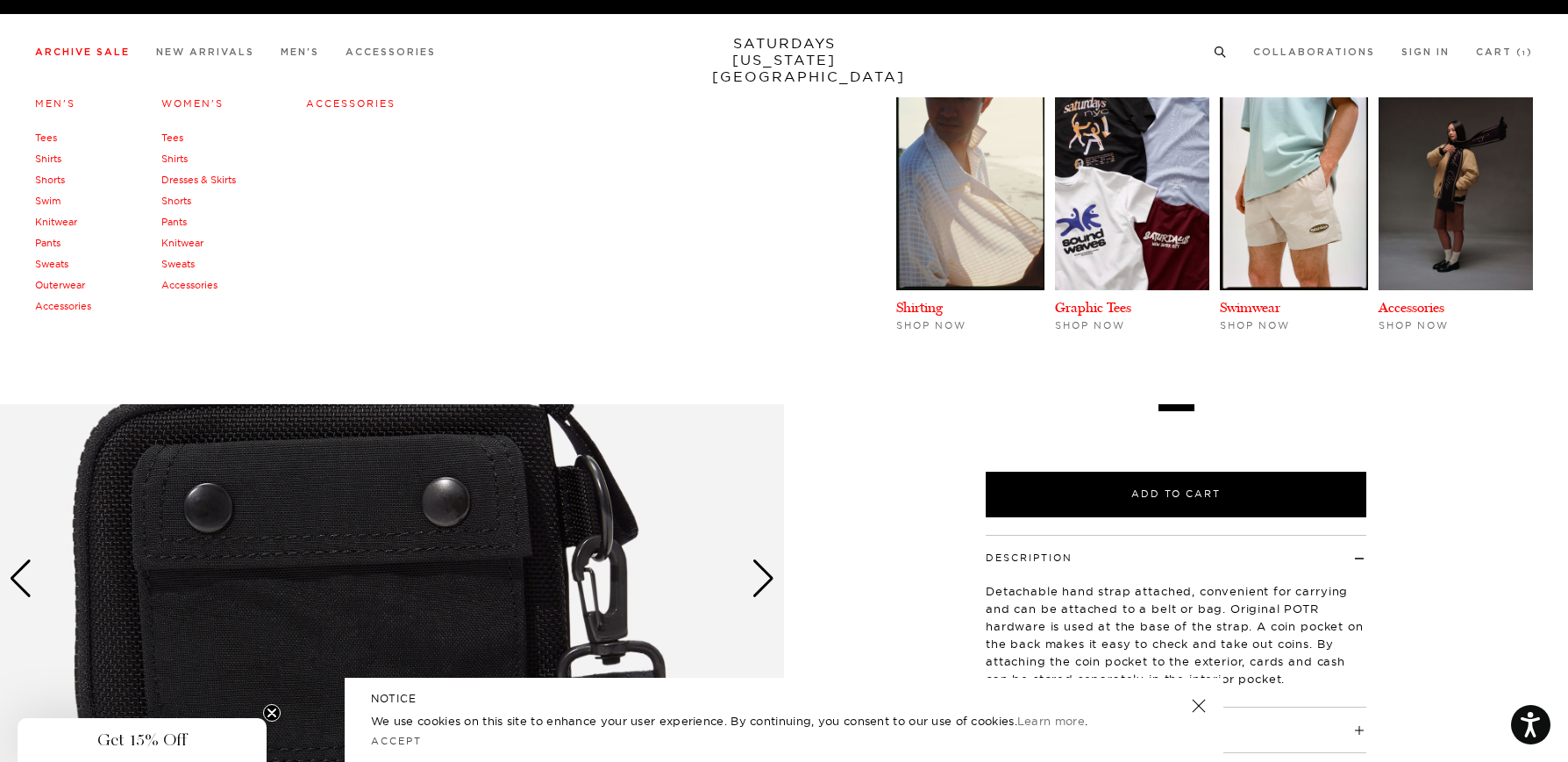
click at [53, 102] on link "Men's" at bounding box center [54, 103] width 40 height 12
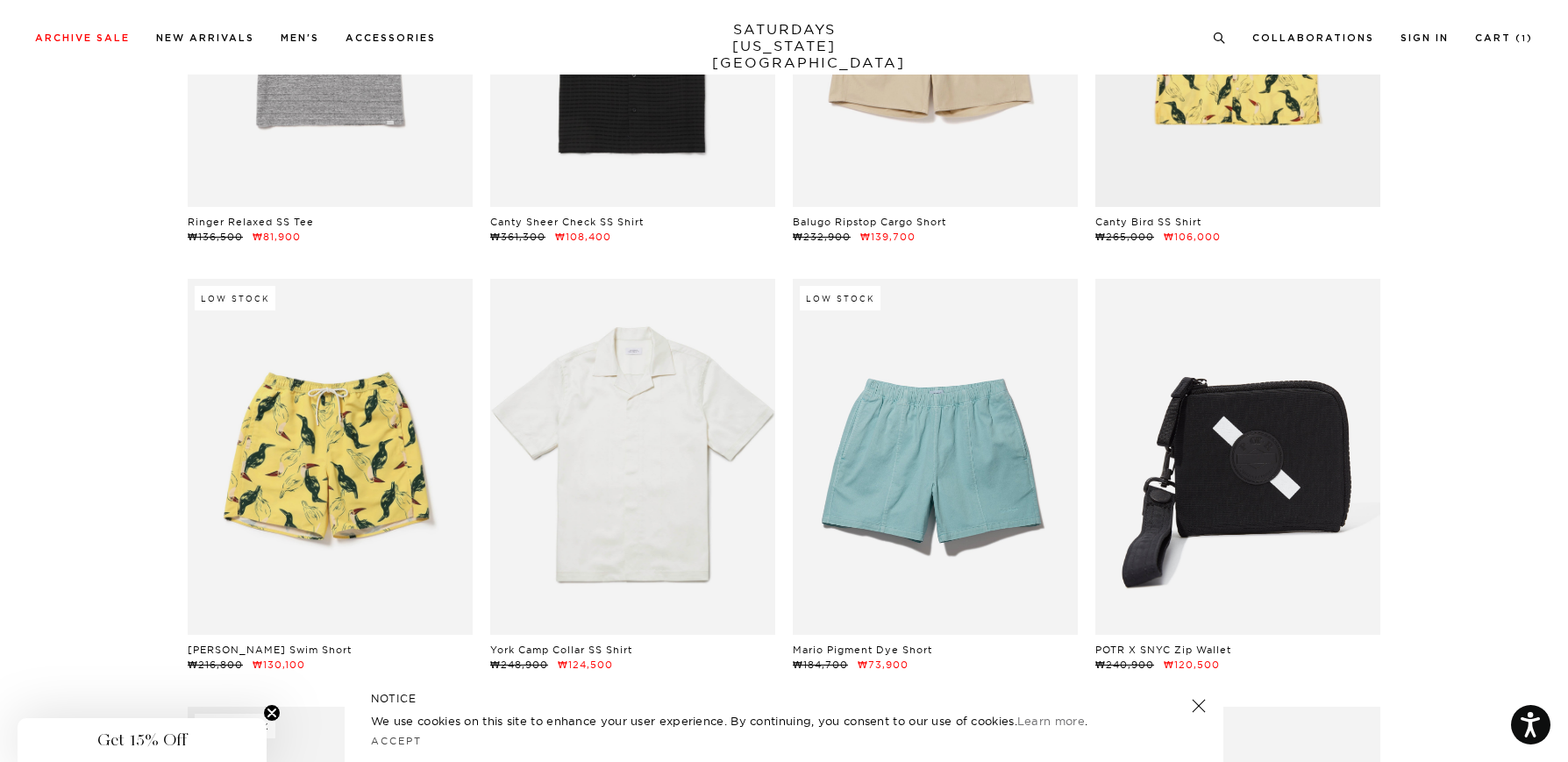
scroll to position [5058, 0]
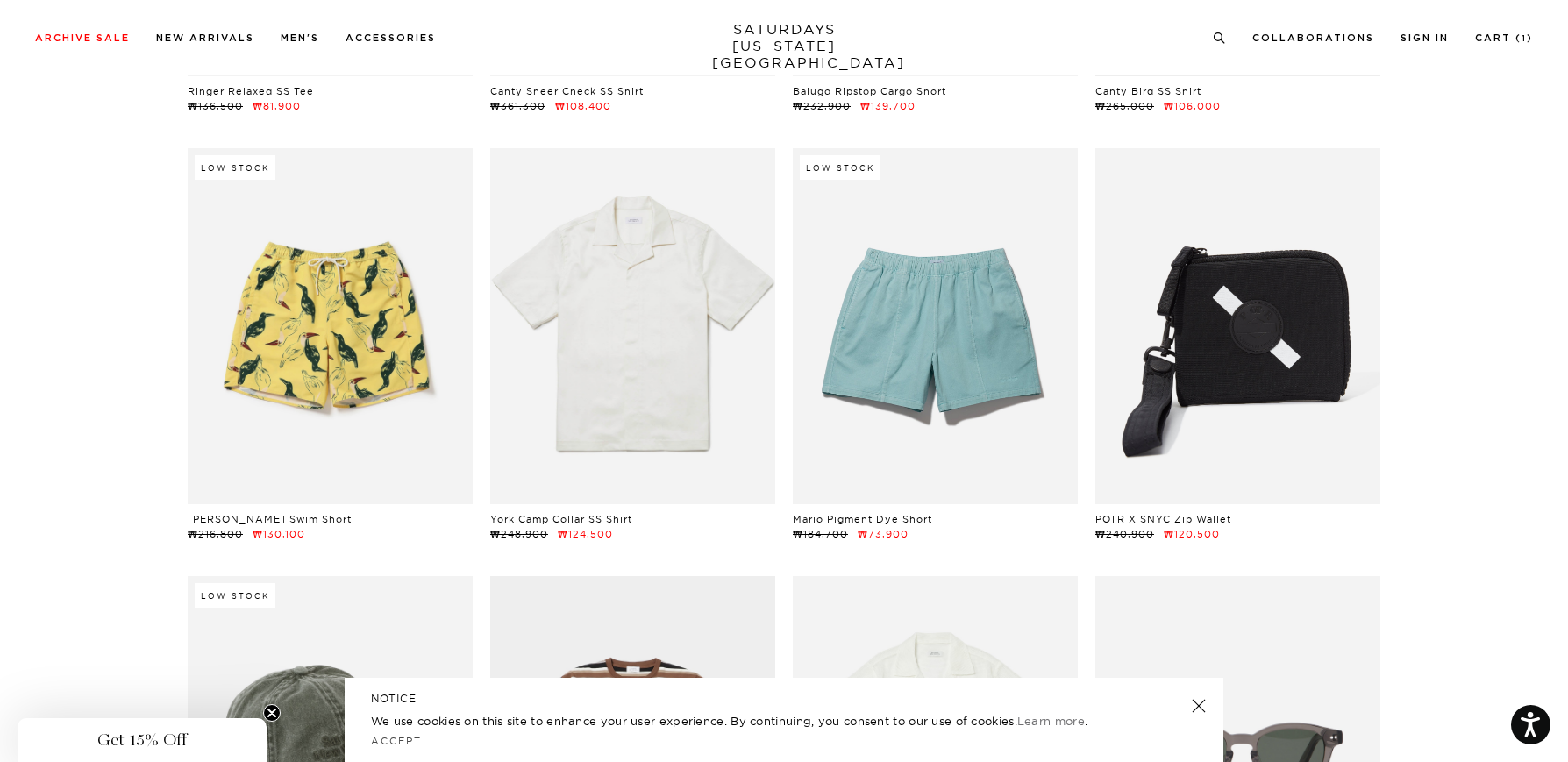
click at [1193, 701] on link at bounding box center [1199, 706] width 24 height 24
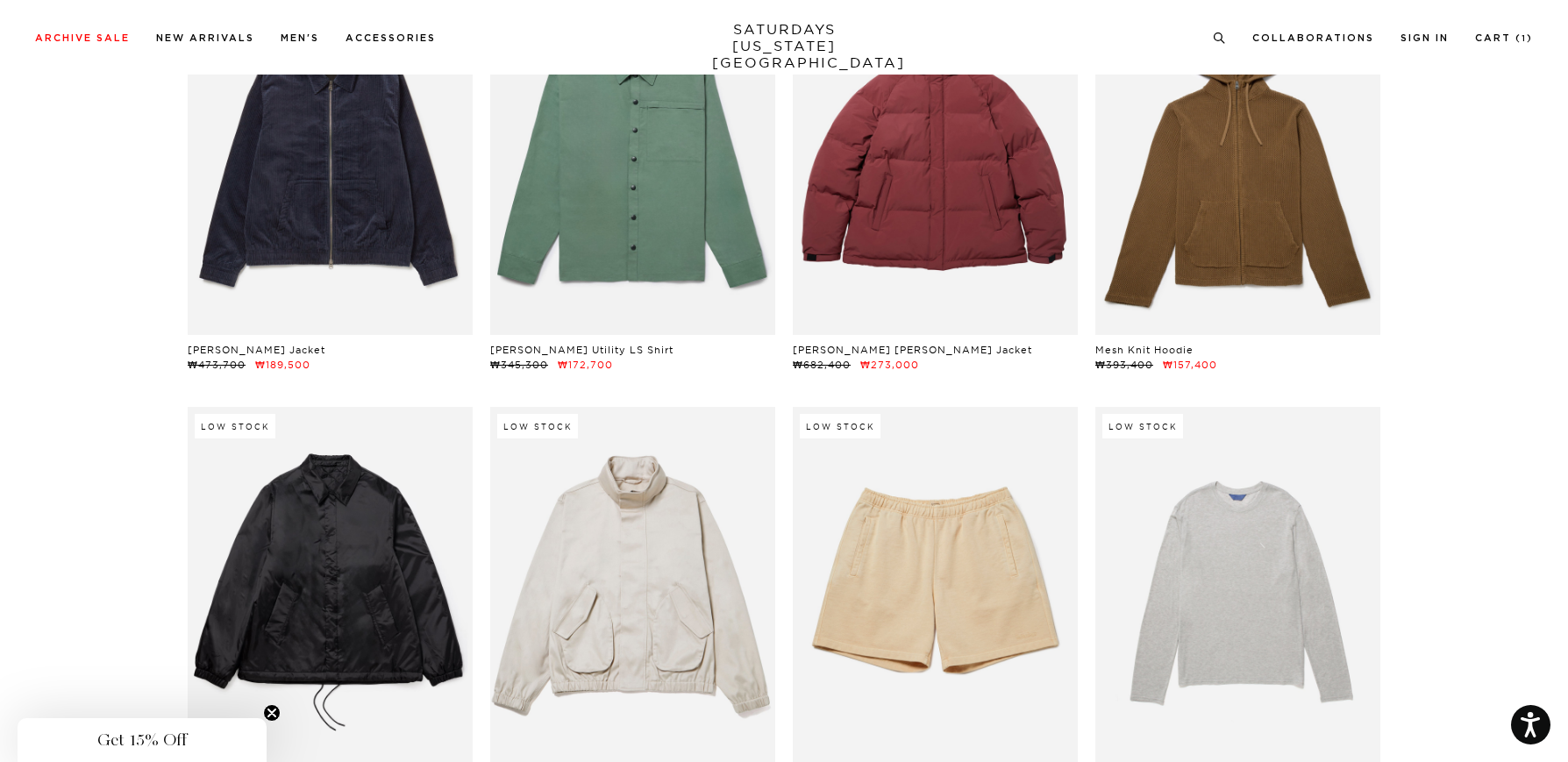
scroll to position [27284, 5]
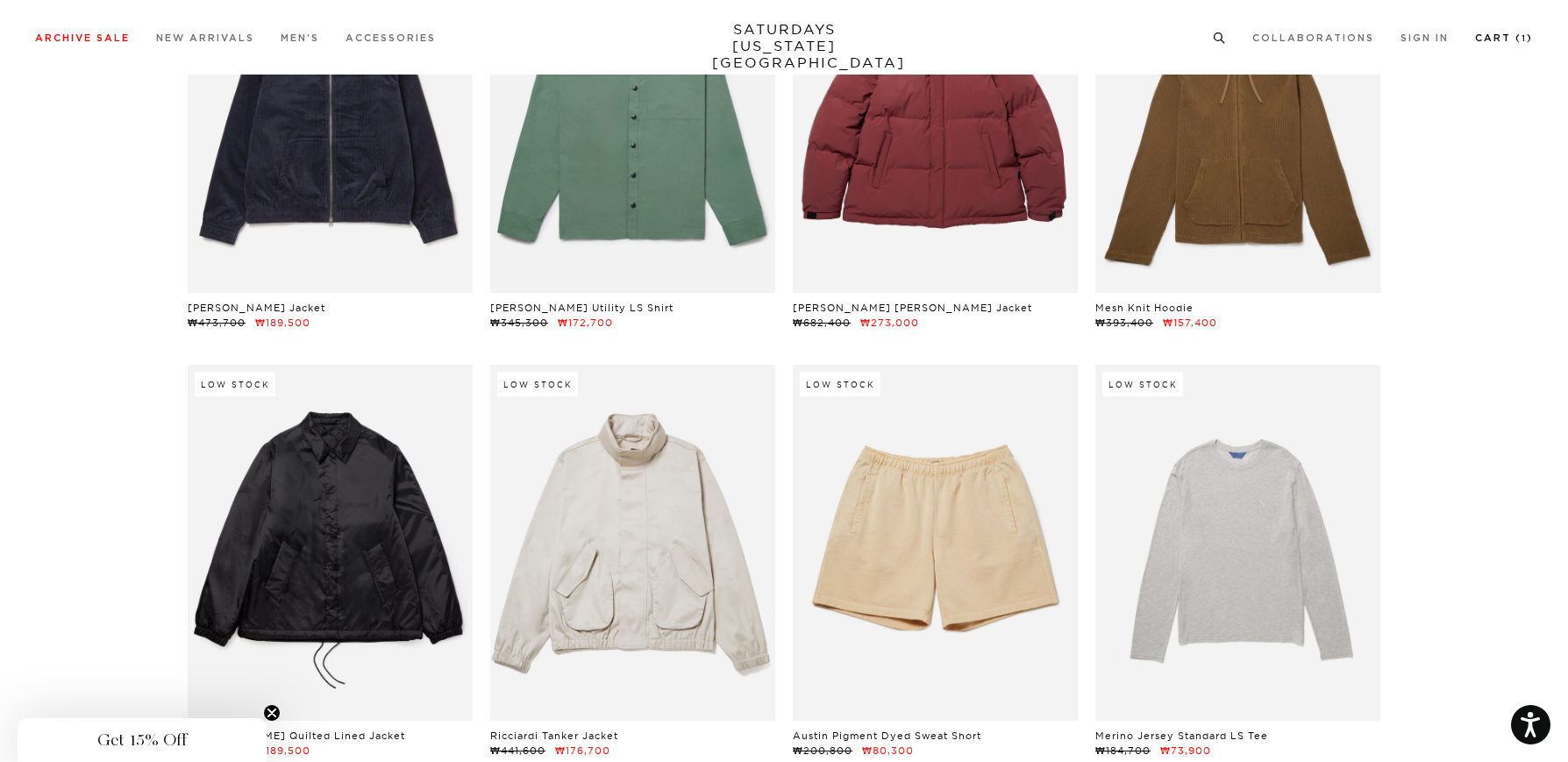
click at [1491, 35] on link "Cart ( 1 )" at bounding box center [1504, 38] width 58 height 9
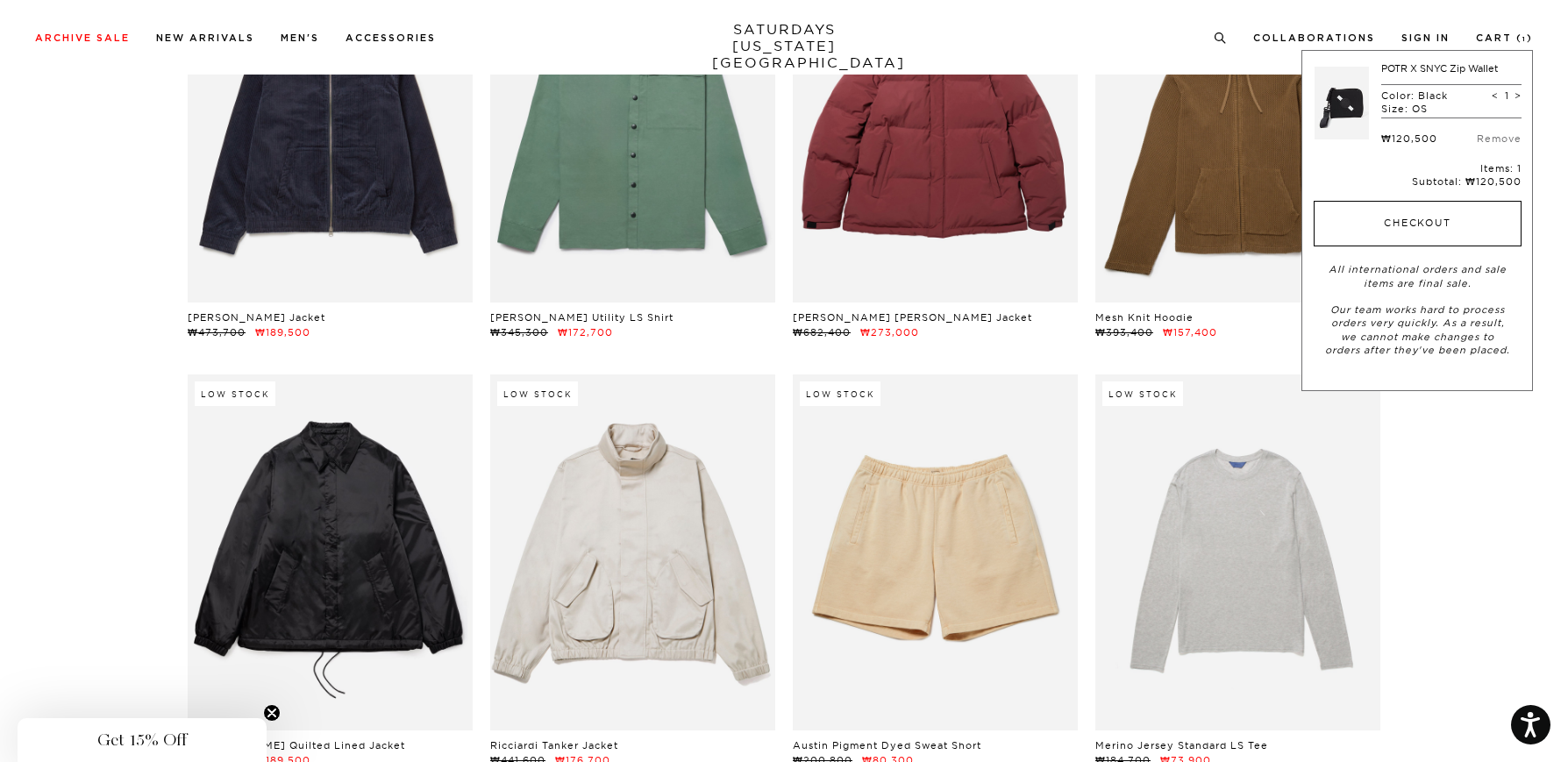
scroll to position [27276, 5]
click at [1422, 227] on button "Checkout" at bounding box center [1418, 224] width 208 height 46
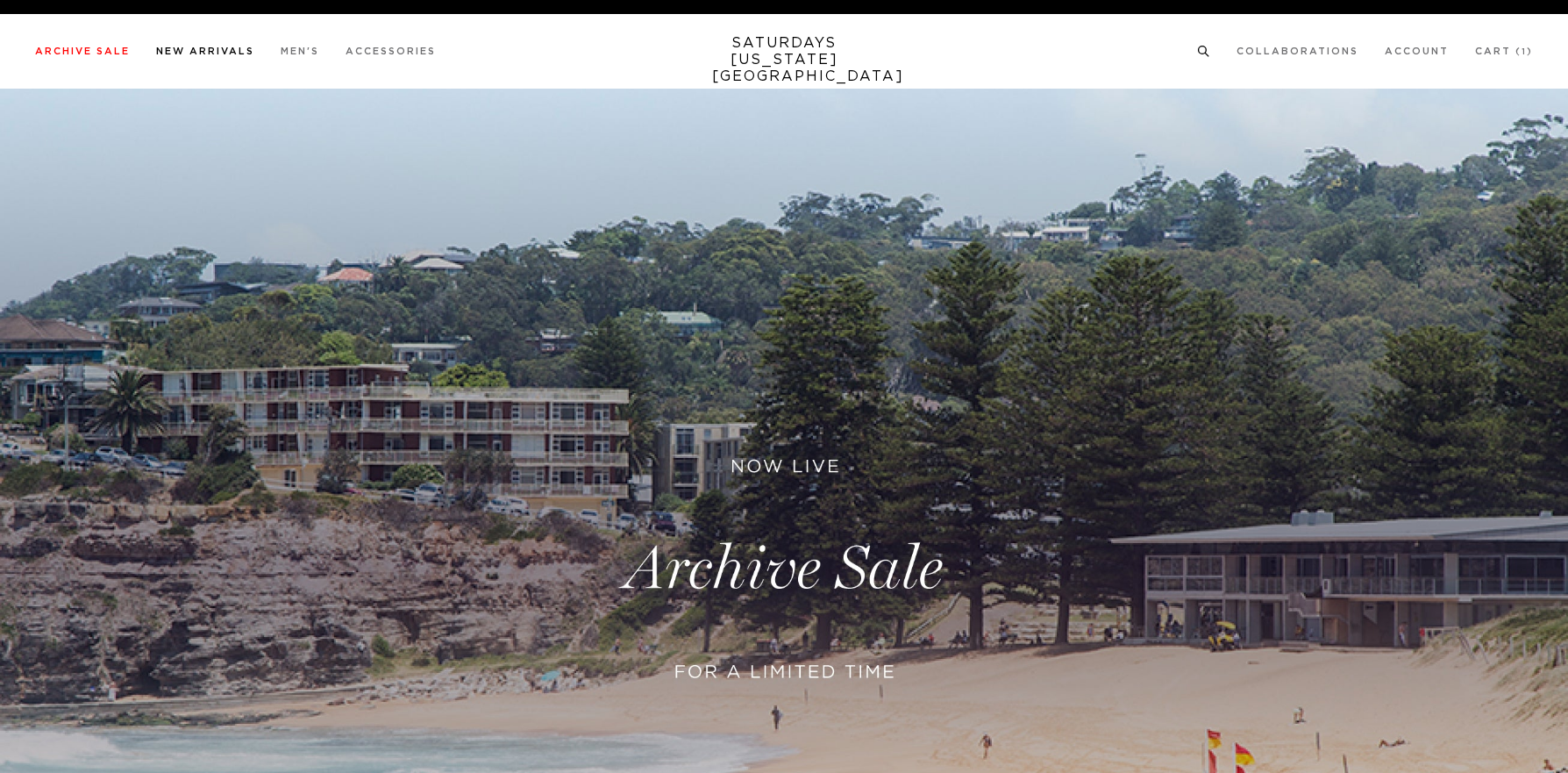
click at [187, 51] on link "New Arrivals" at bounding box center [205, 51] width 98 height 9
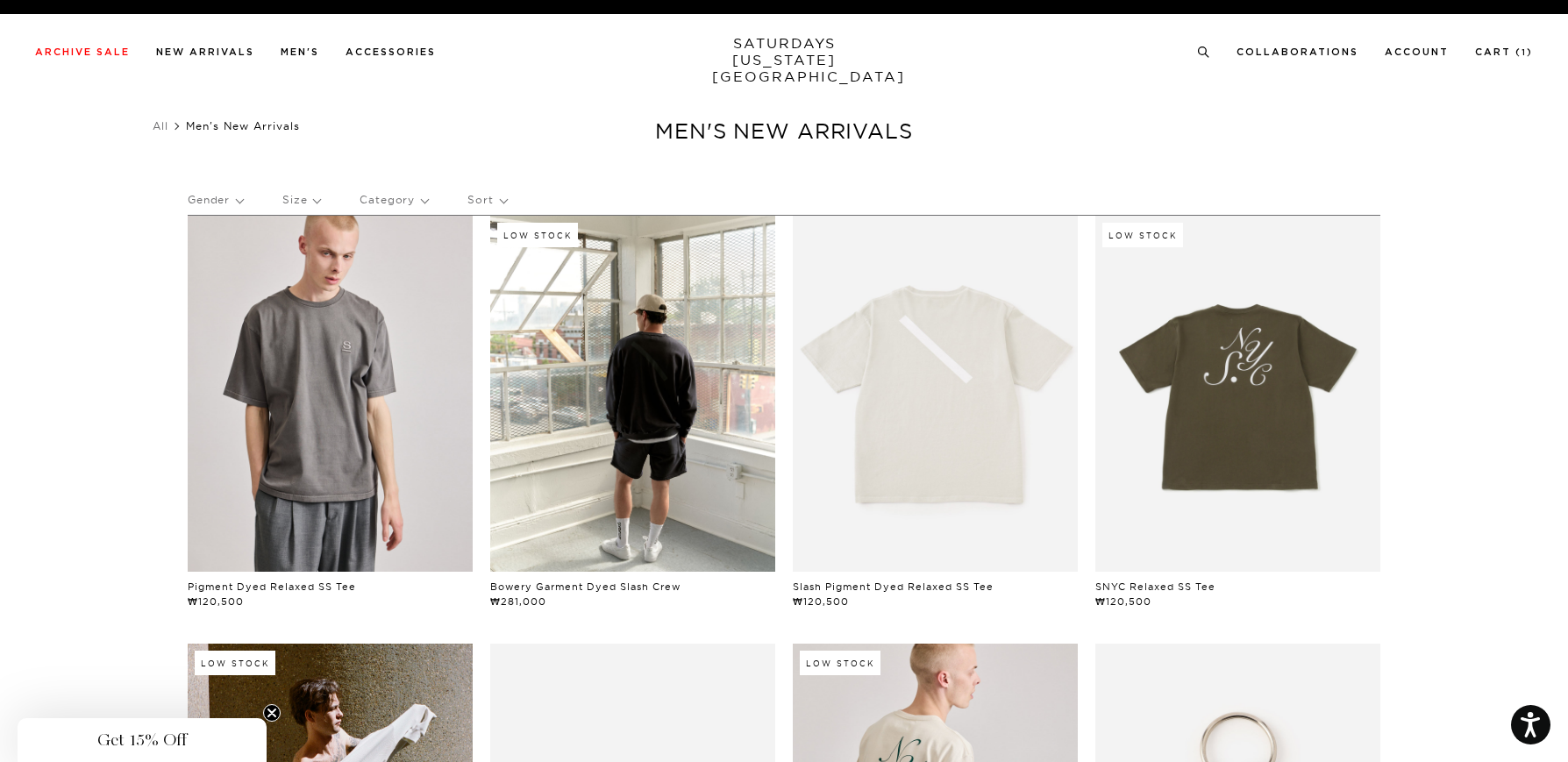
click at [353, 449] on link at bounding box center [330, 394] width 286 height 356
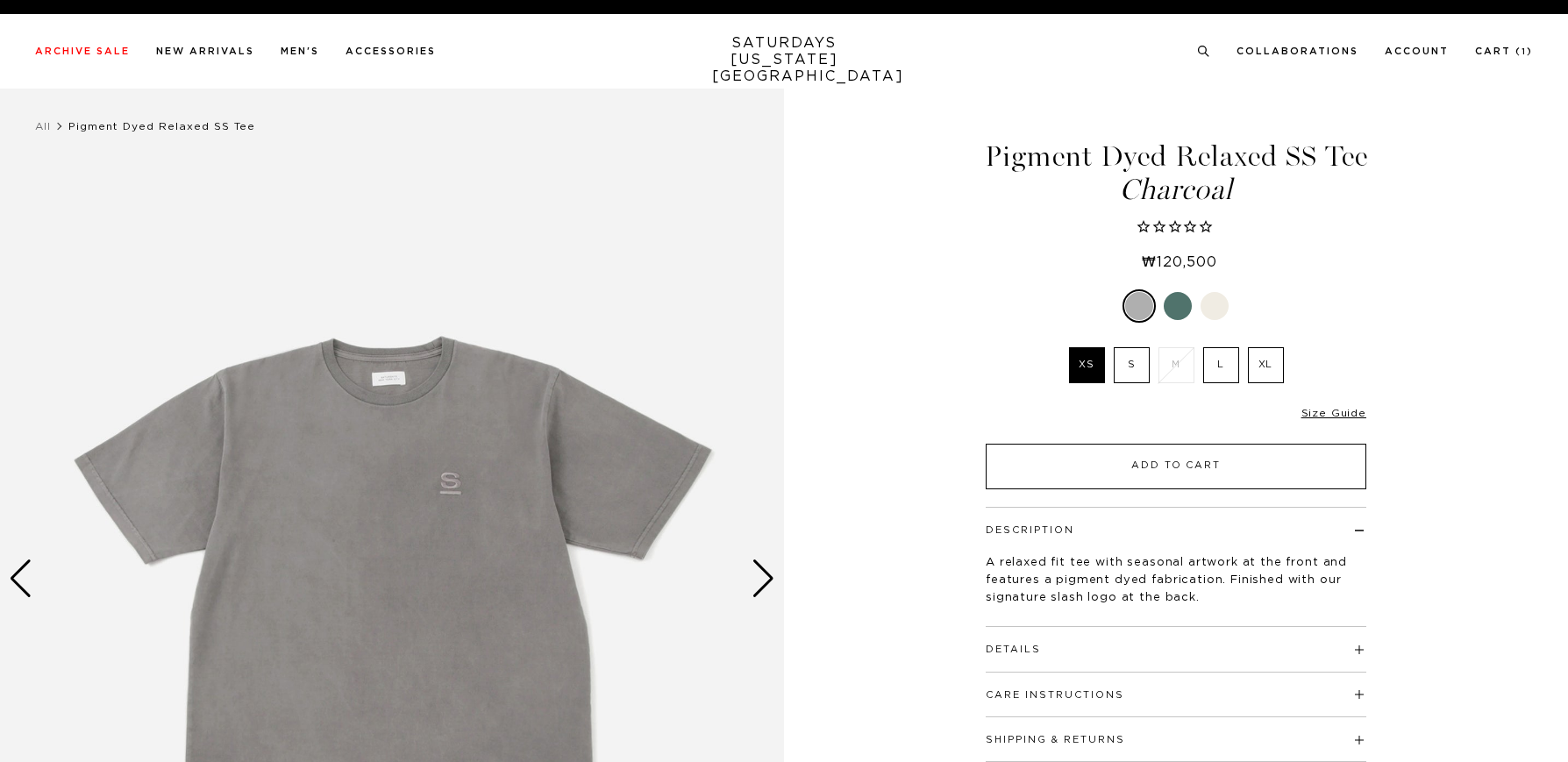
click at [1189, 446] on button "Add to Cart" at bounding box center [1176, 466] width 381 height 46
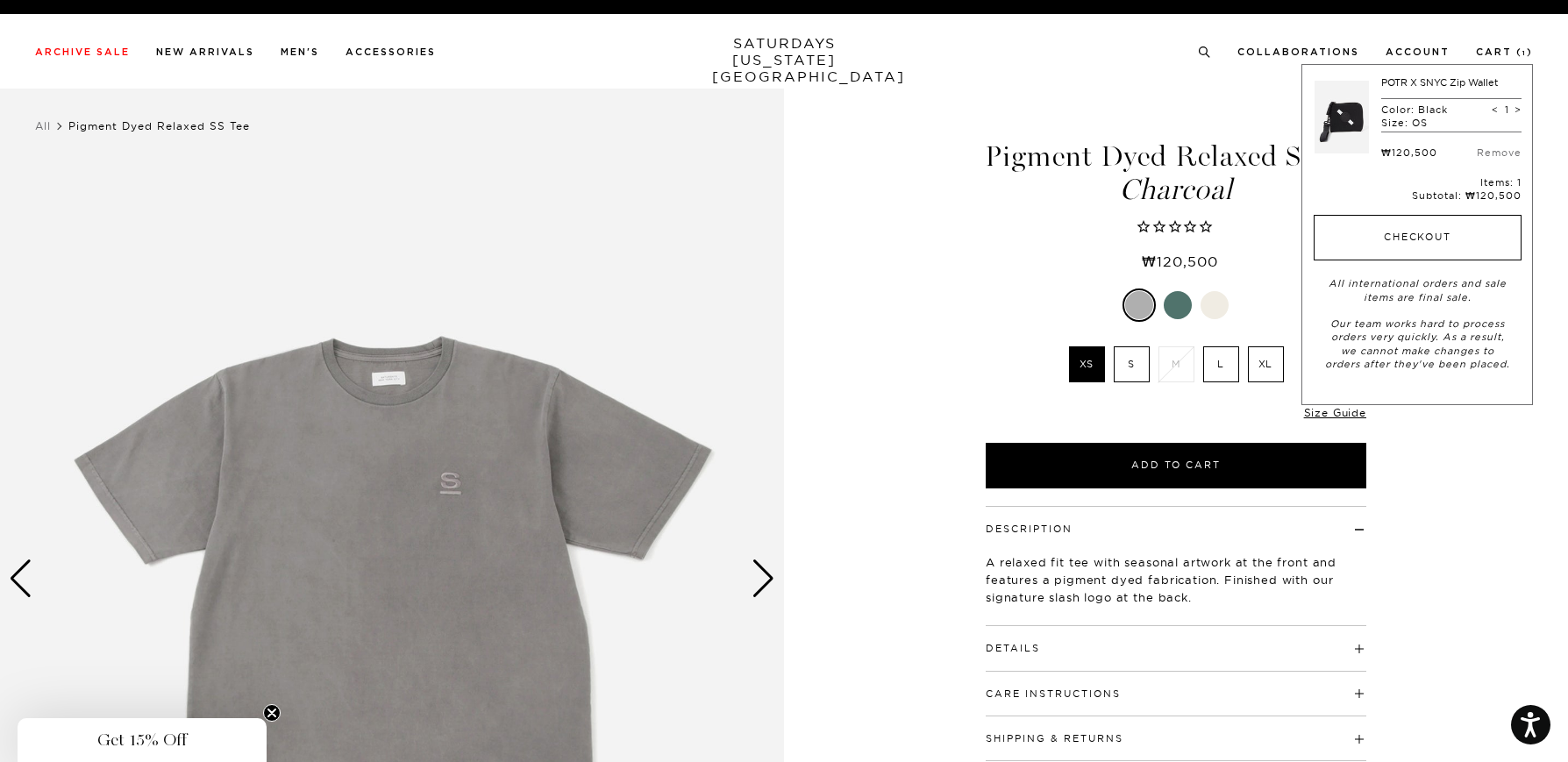
click at [1429, 242] on button "Checkout" at bounding box center [1418, 238] width 208 height 46
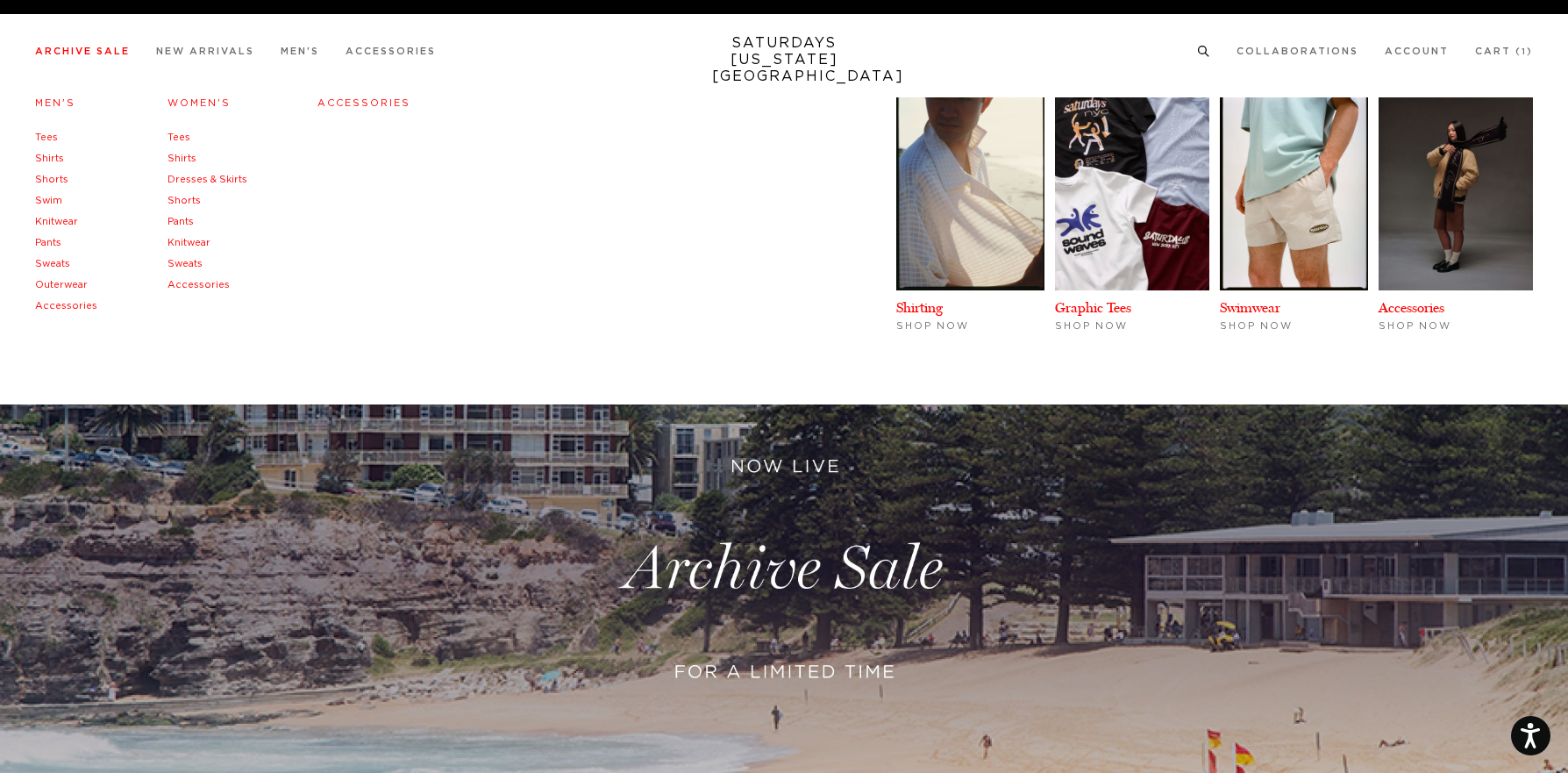
click at [337, 96] on h4 "Accessories" at bounding box center [363, 103] width 93 height 23
click at [340, 102] on link "Accessories" at bounding box center [363, 103] width 93 height 9
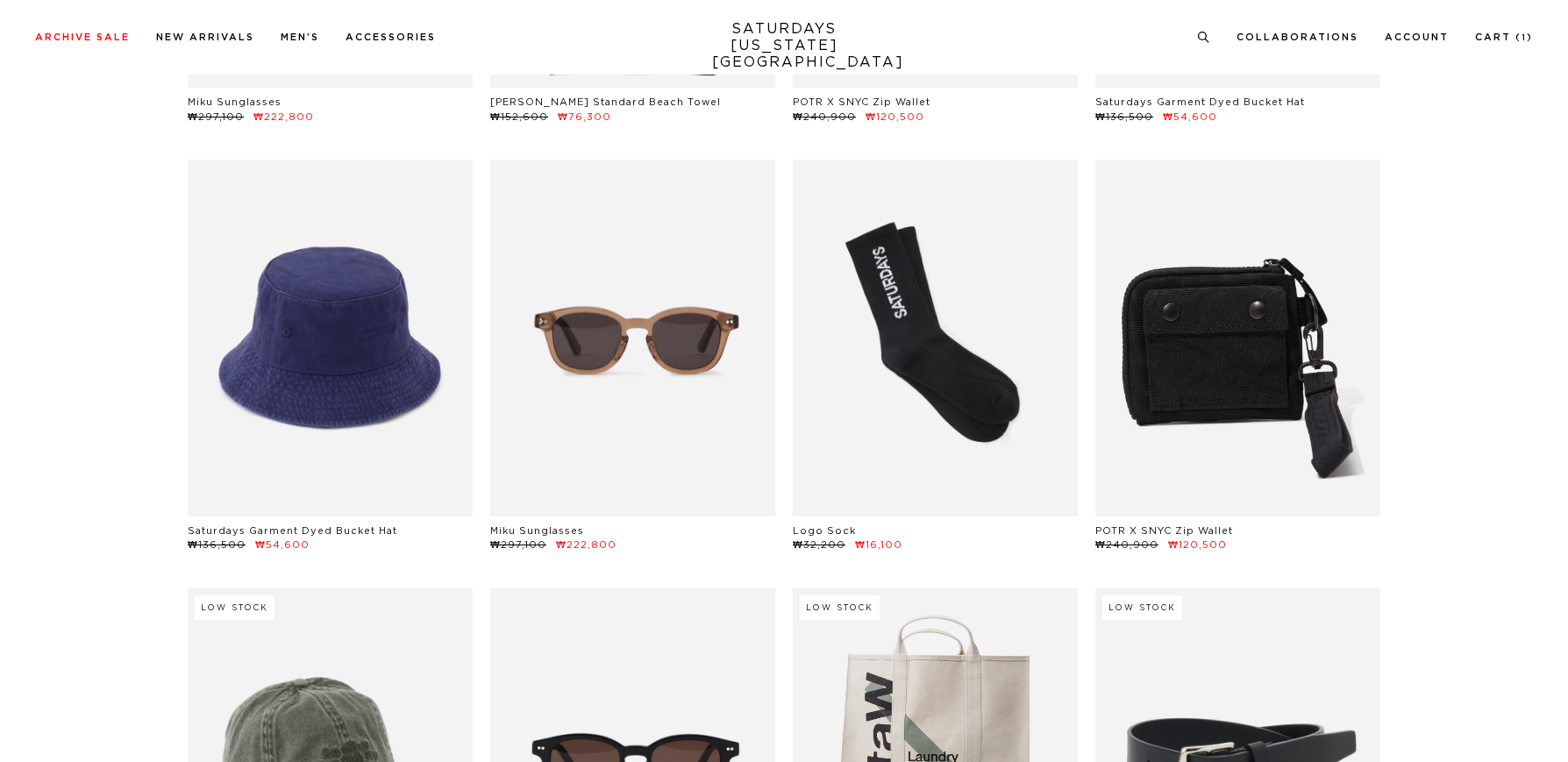
scroll to position [471, 0]
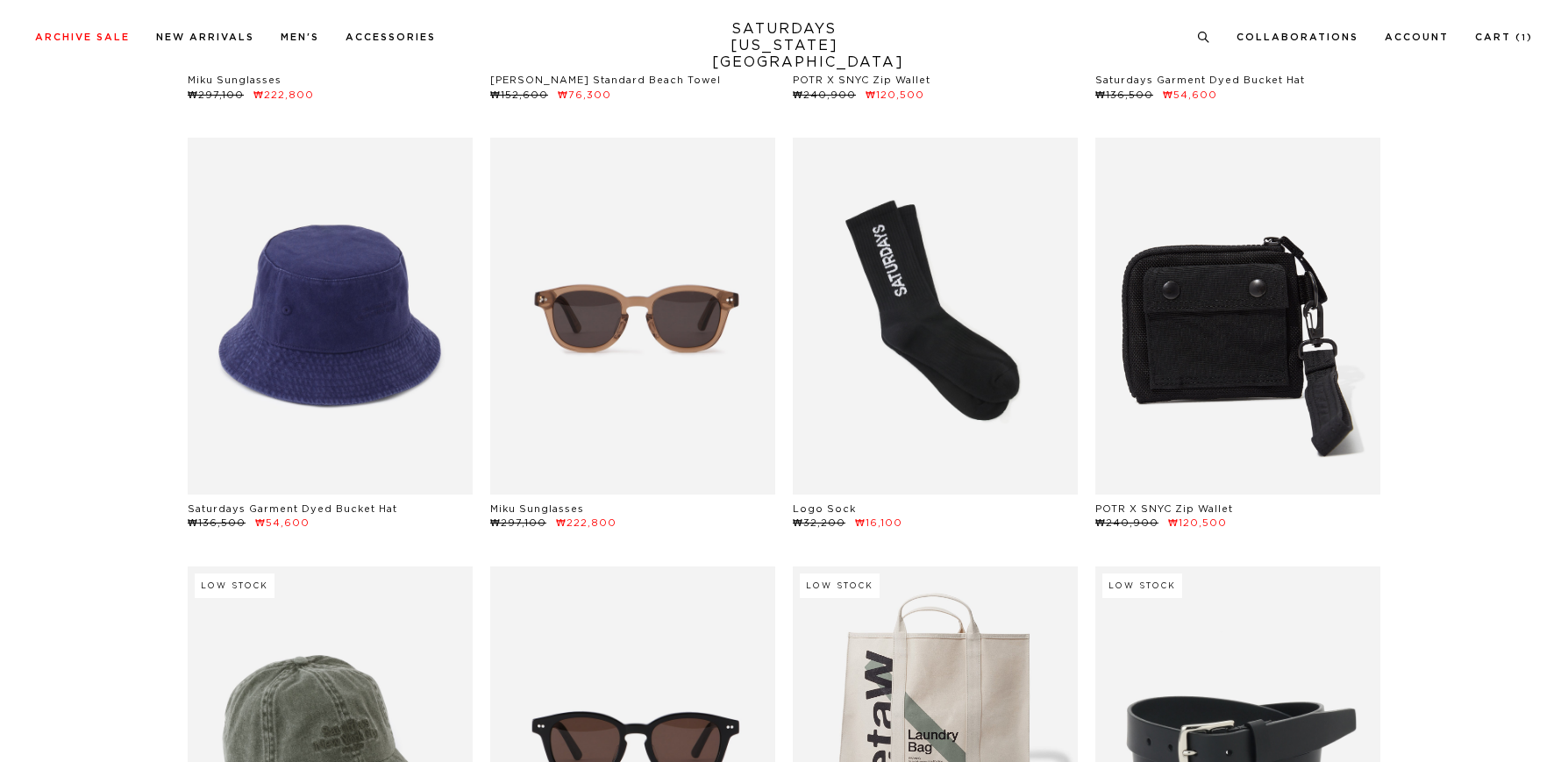
click at [1252, 461] on link at bounding box center [1238, 315] width 286 height 356
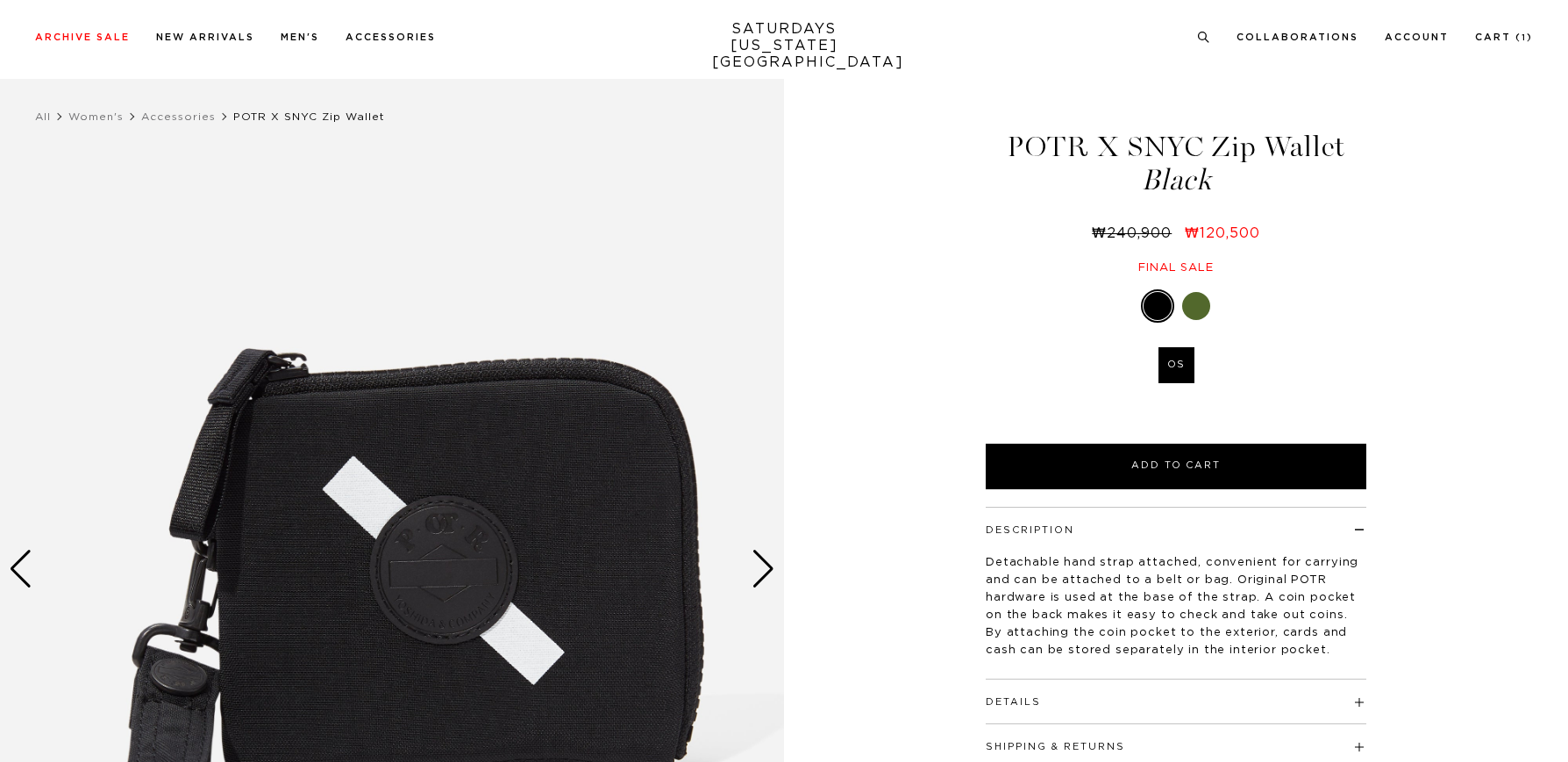
scroll to position [160, 0]
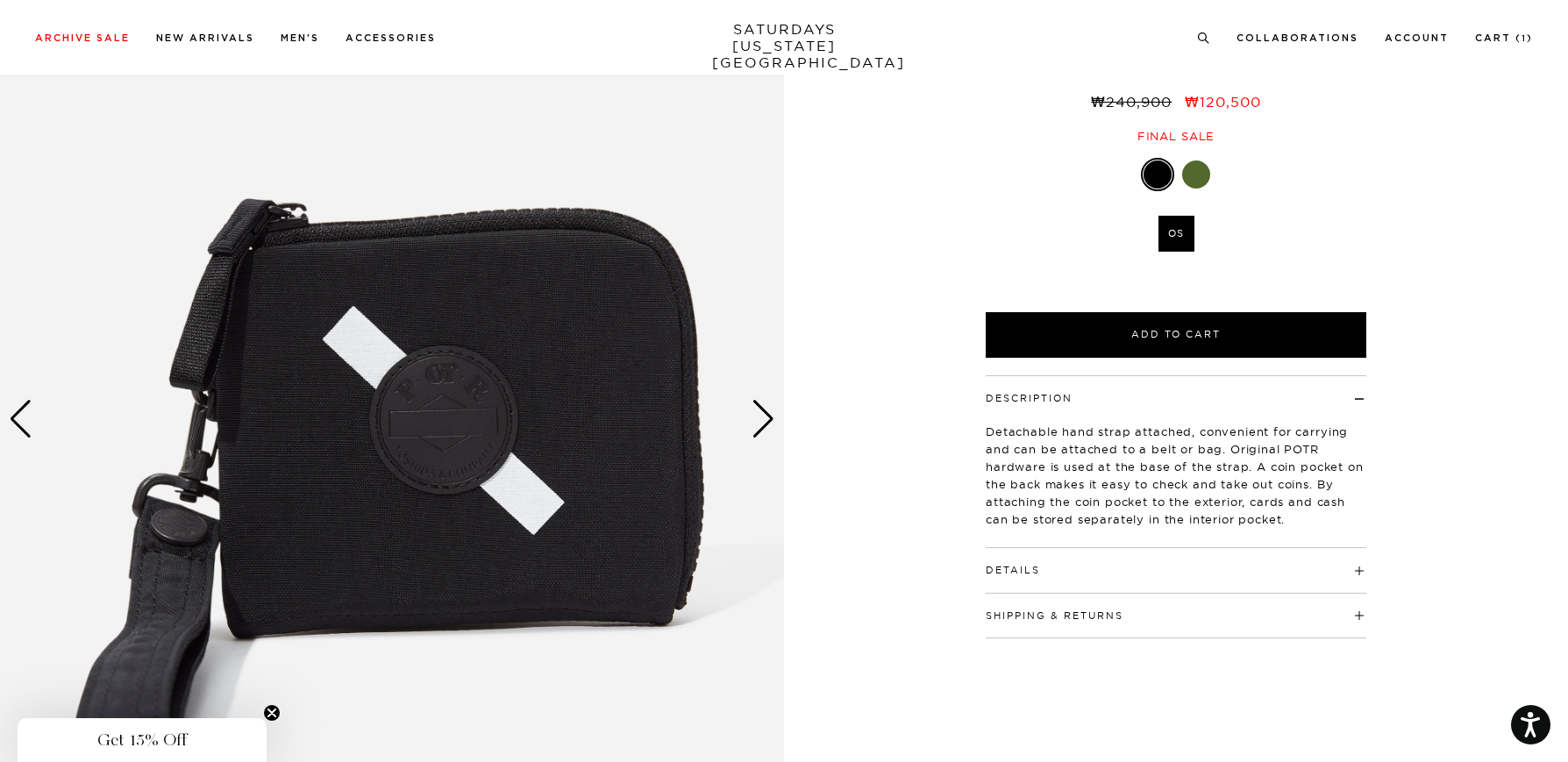
click at [767, 408] on div "Next slide" at bounding box center [763, 418] width 23 height 38
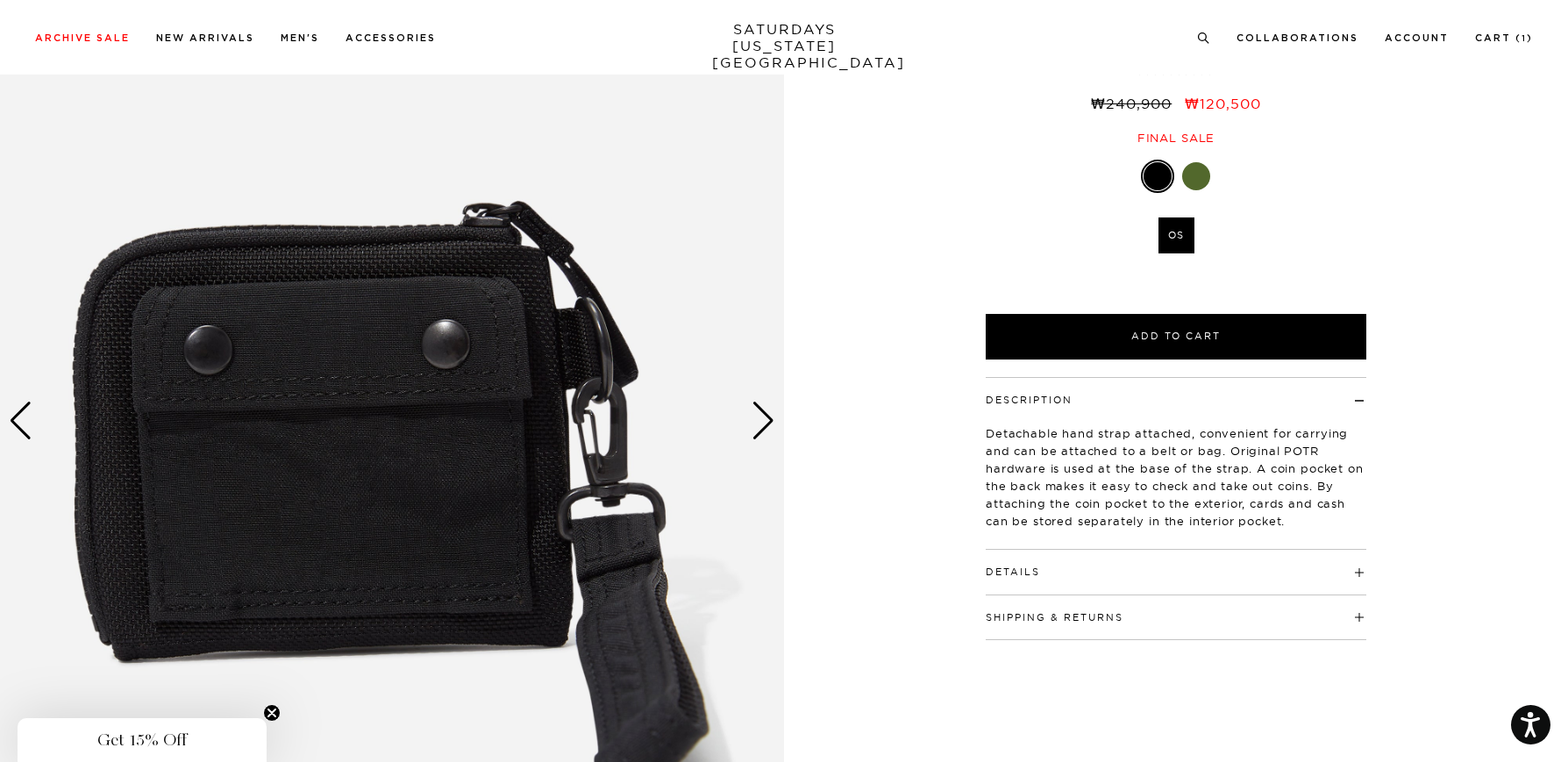
scroll to position [158, 0]
click at [767, 408] on div "Next slide" at bounding box center [763, 420] width 23 height 38
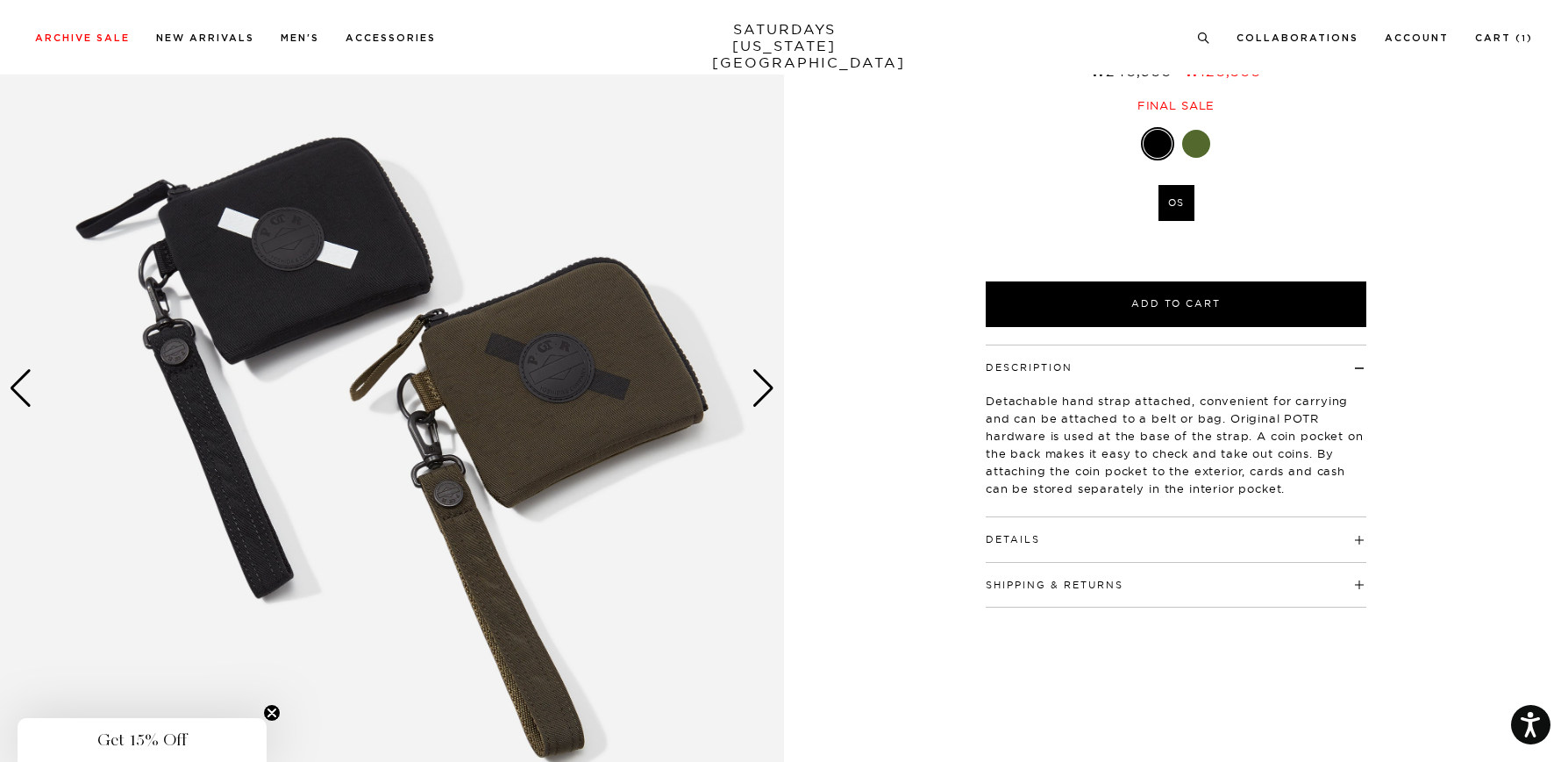
scroll to position [214, 0]
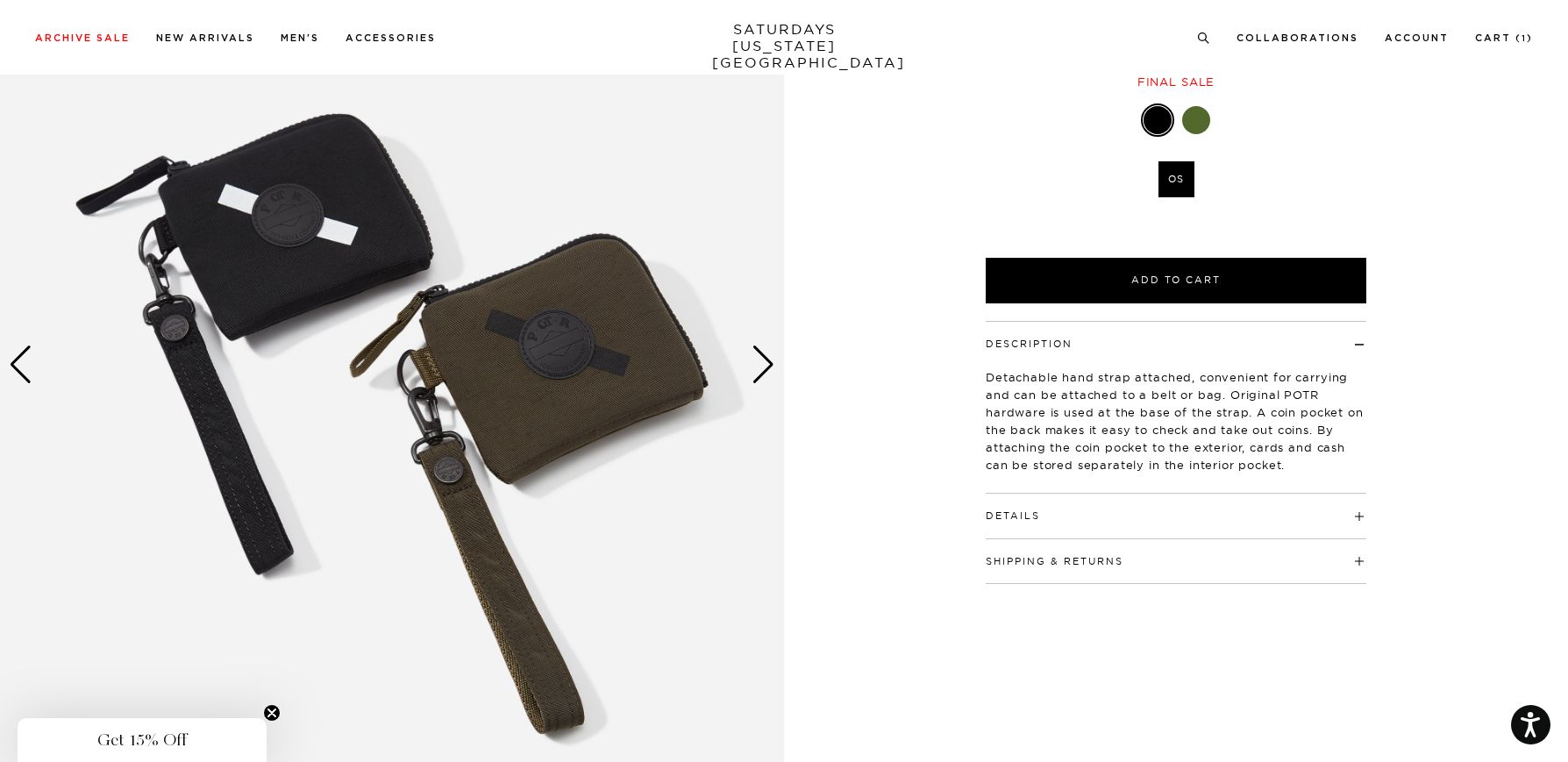
click at [22, 369] on div "Previous slide" at bounding box center [20, 364] width 23 height 38
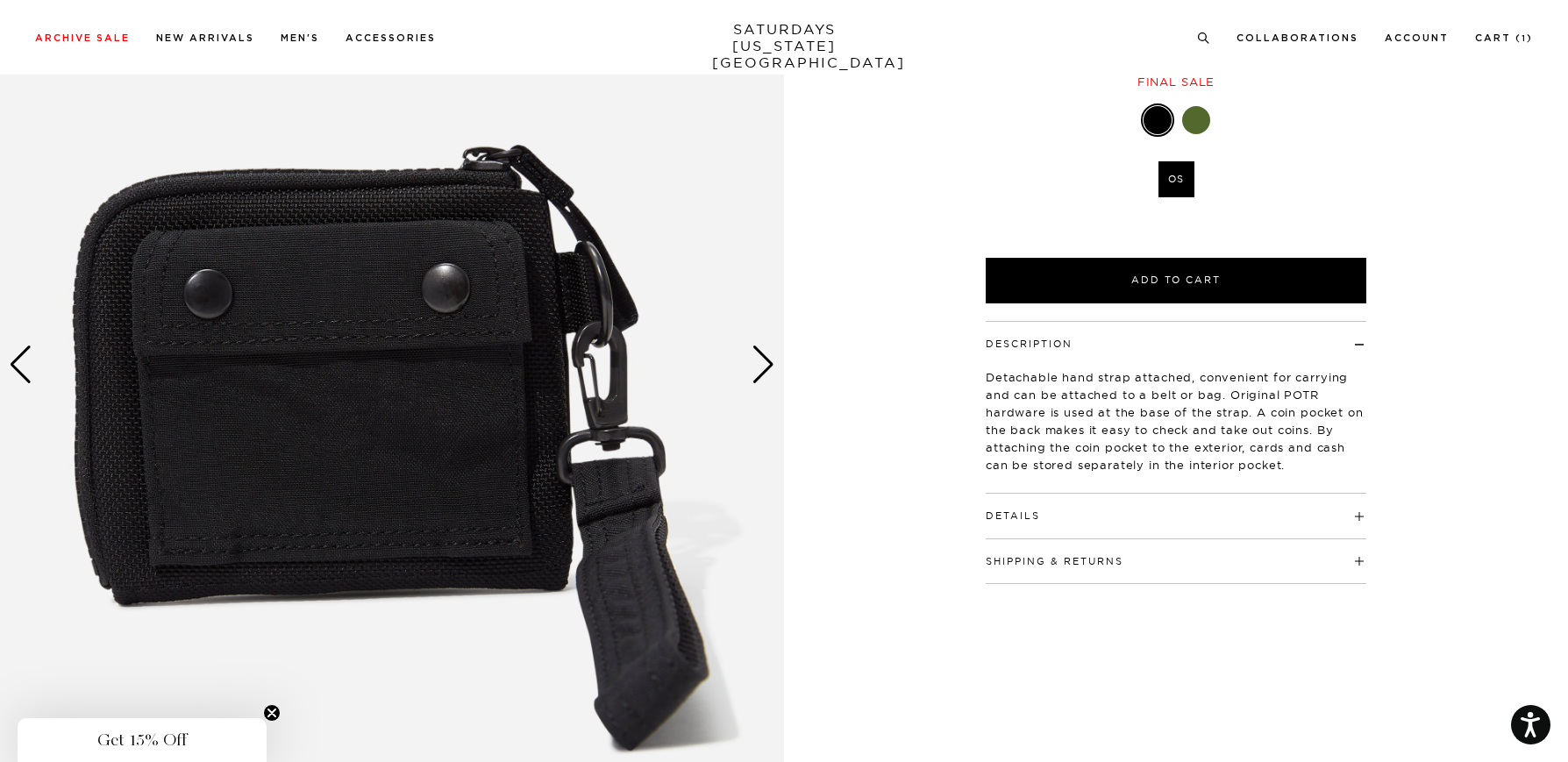
click at [22, 369] on div "Previous slide" at bounding box center [20, 364] width 23 height 38
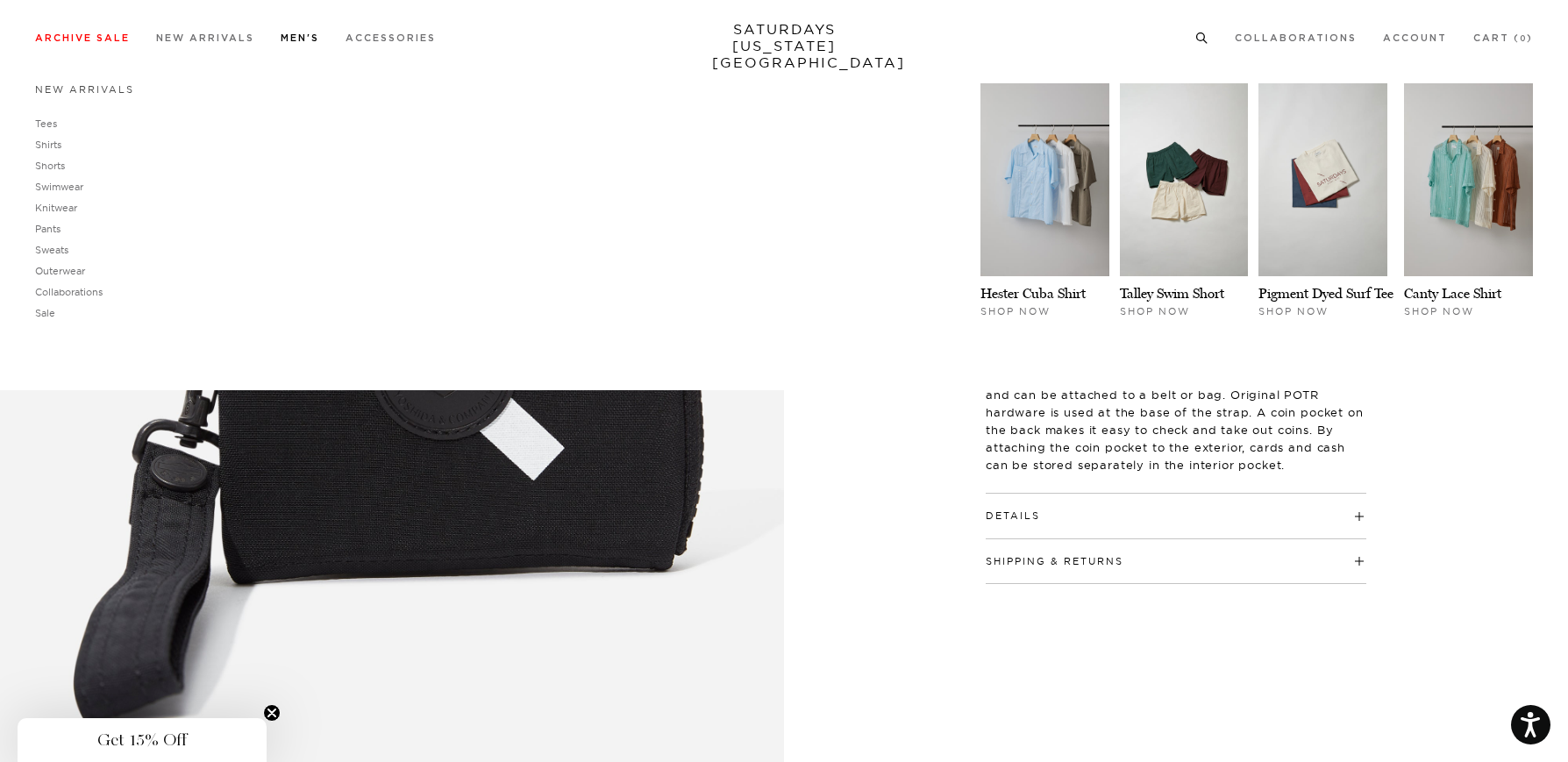
click at [47, 118] on link "Tees" at bounding box center [45, 124] width 22 height 12
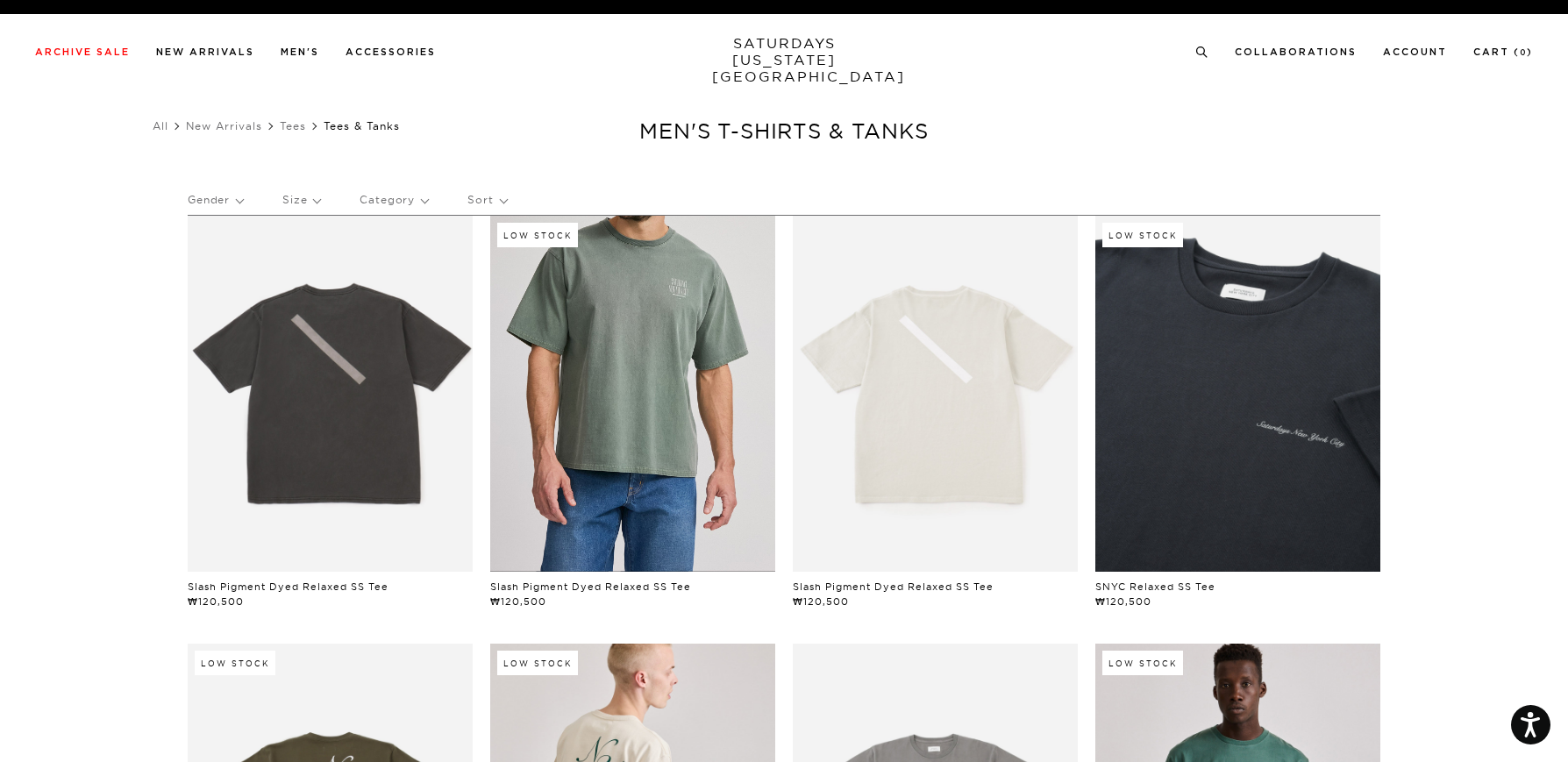
click at [670, 433] on link at bounding box center [633, 394] width 286 height 356
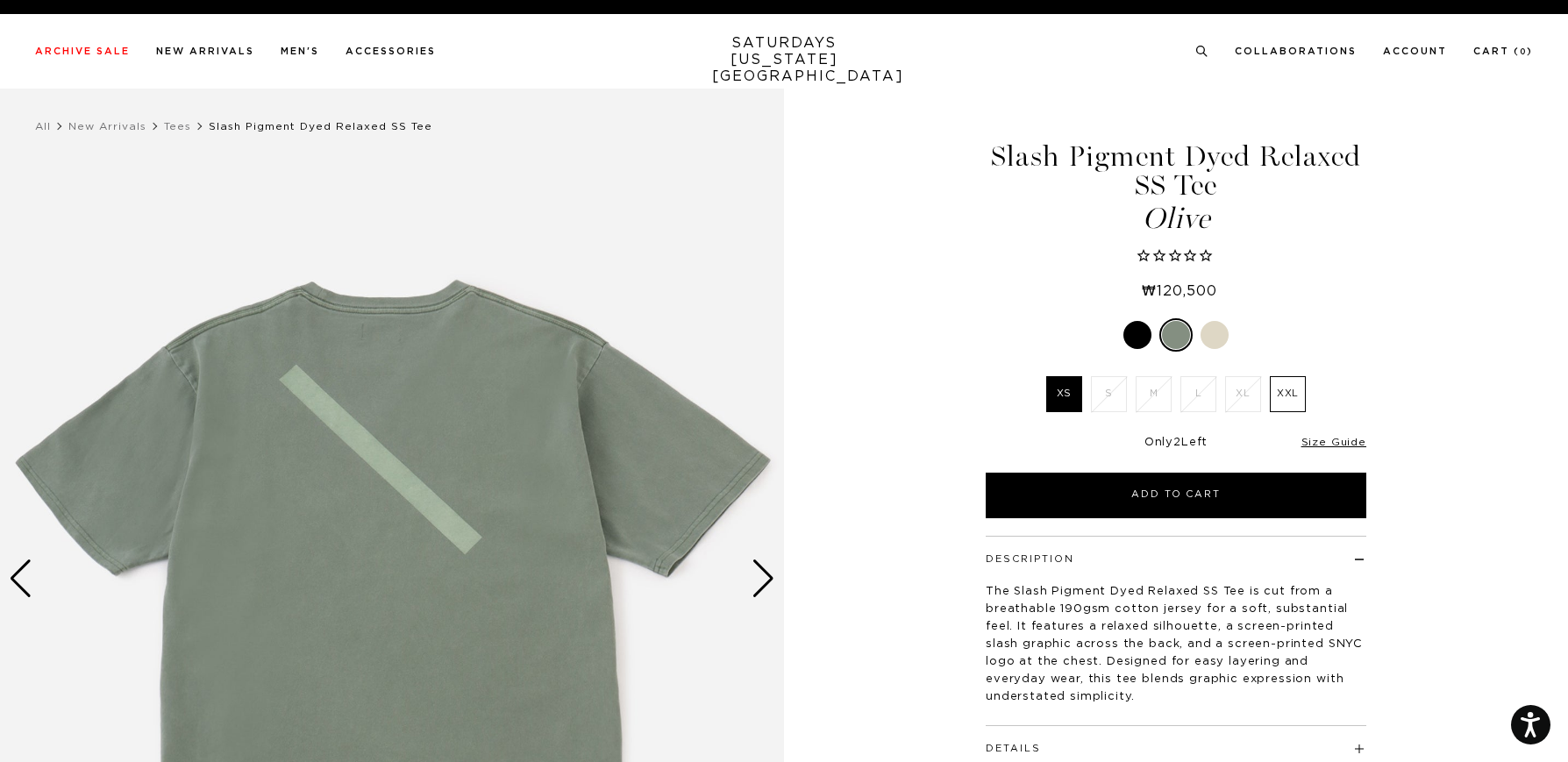
click at [1284, 396] on label "XXL" at bounding box center [1288, 394] width 36 height 36
click at [0, 0] on input "XXL" at bounding box center [0, 0] width 0 height 0
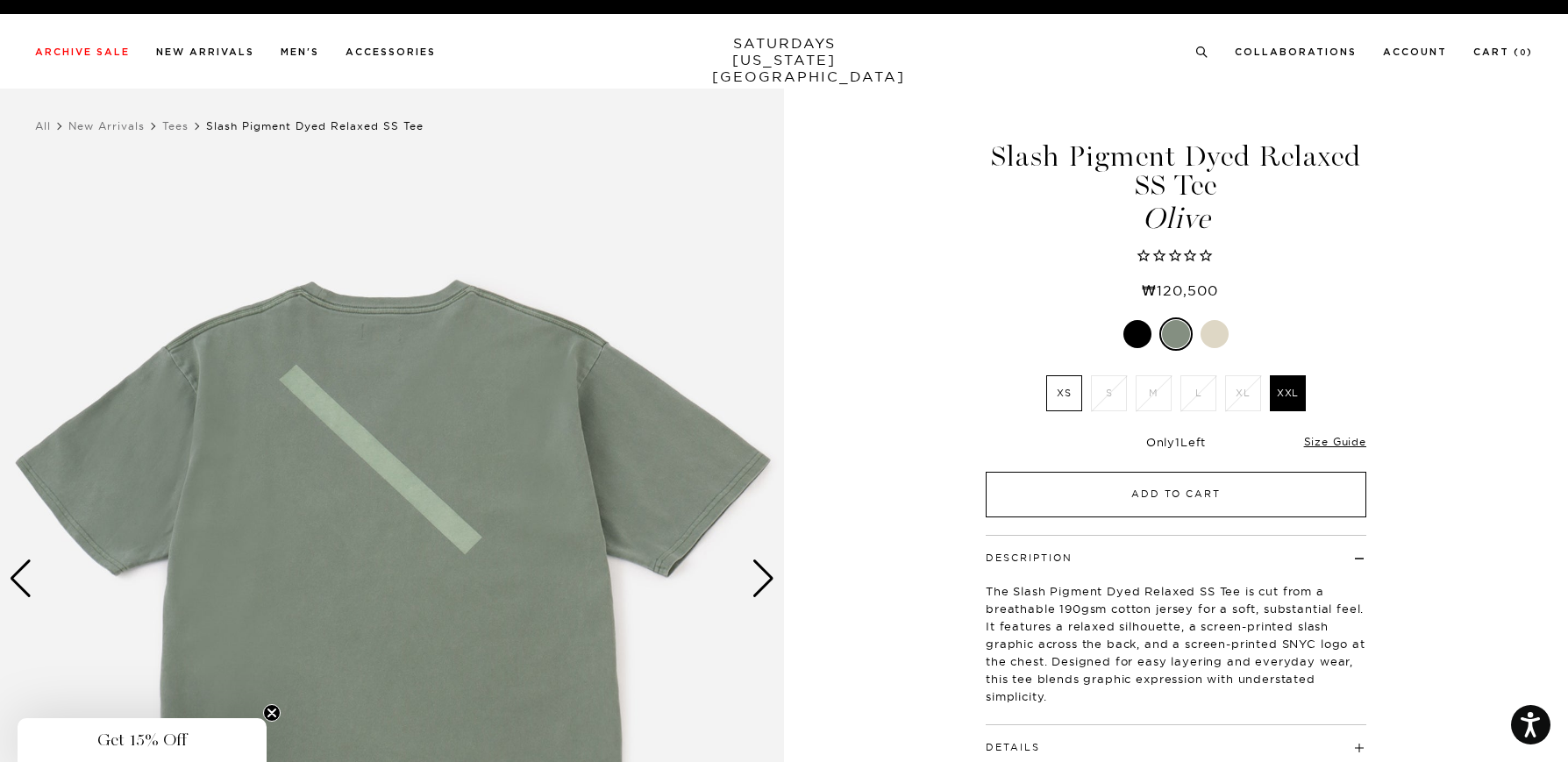
click at [1224, 484] on button "Add to Cart" at bounding box center [1176, 494] width 381 height 46
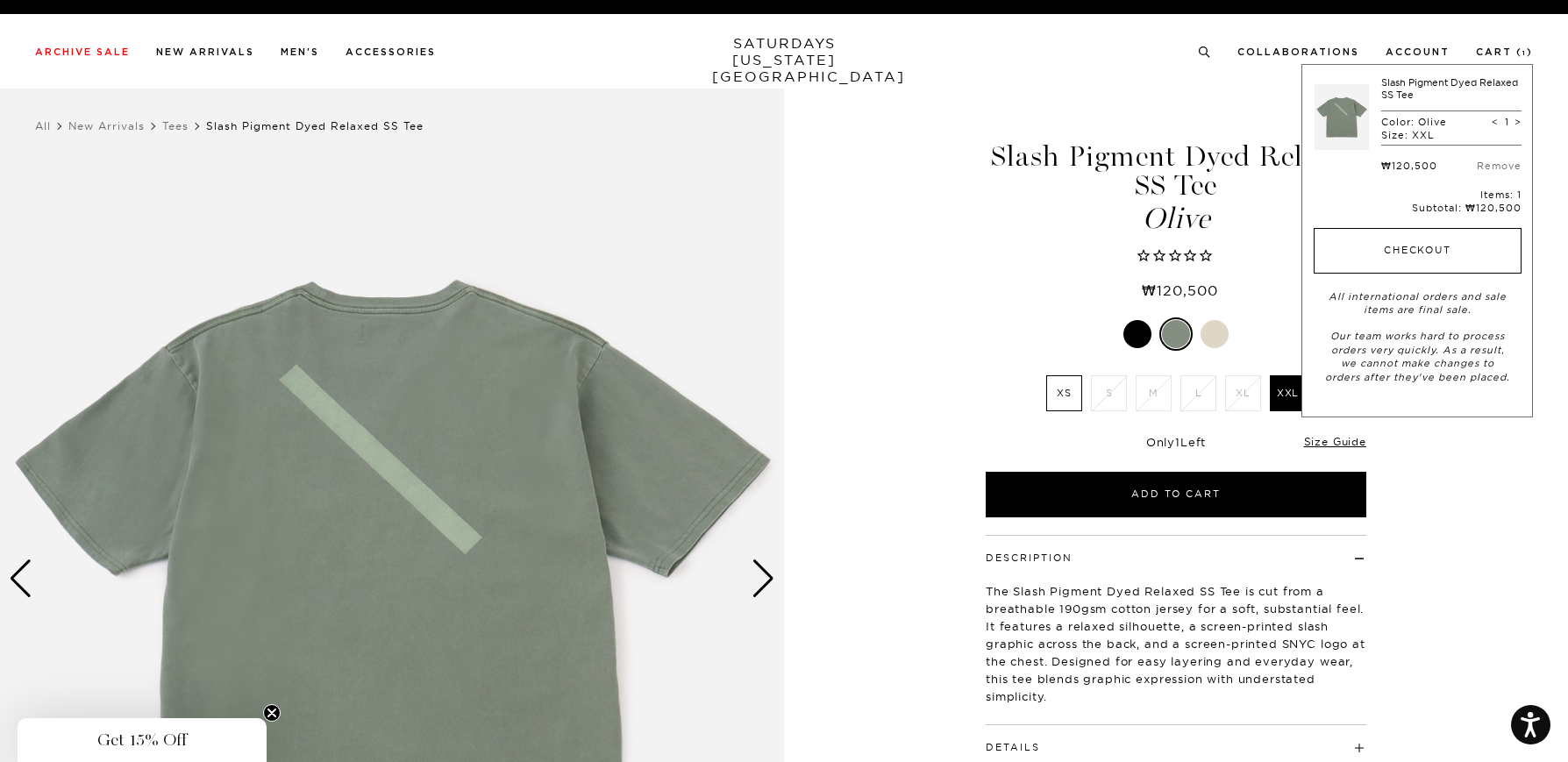
click at [1426, 247] on button "Checkout" at bounding box center [1418, 251] width 208 height 46
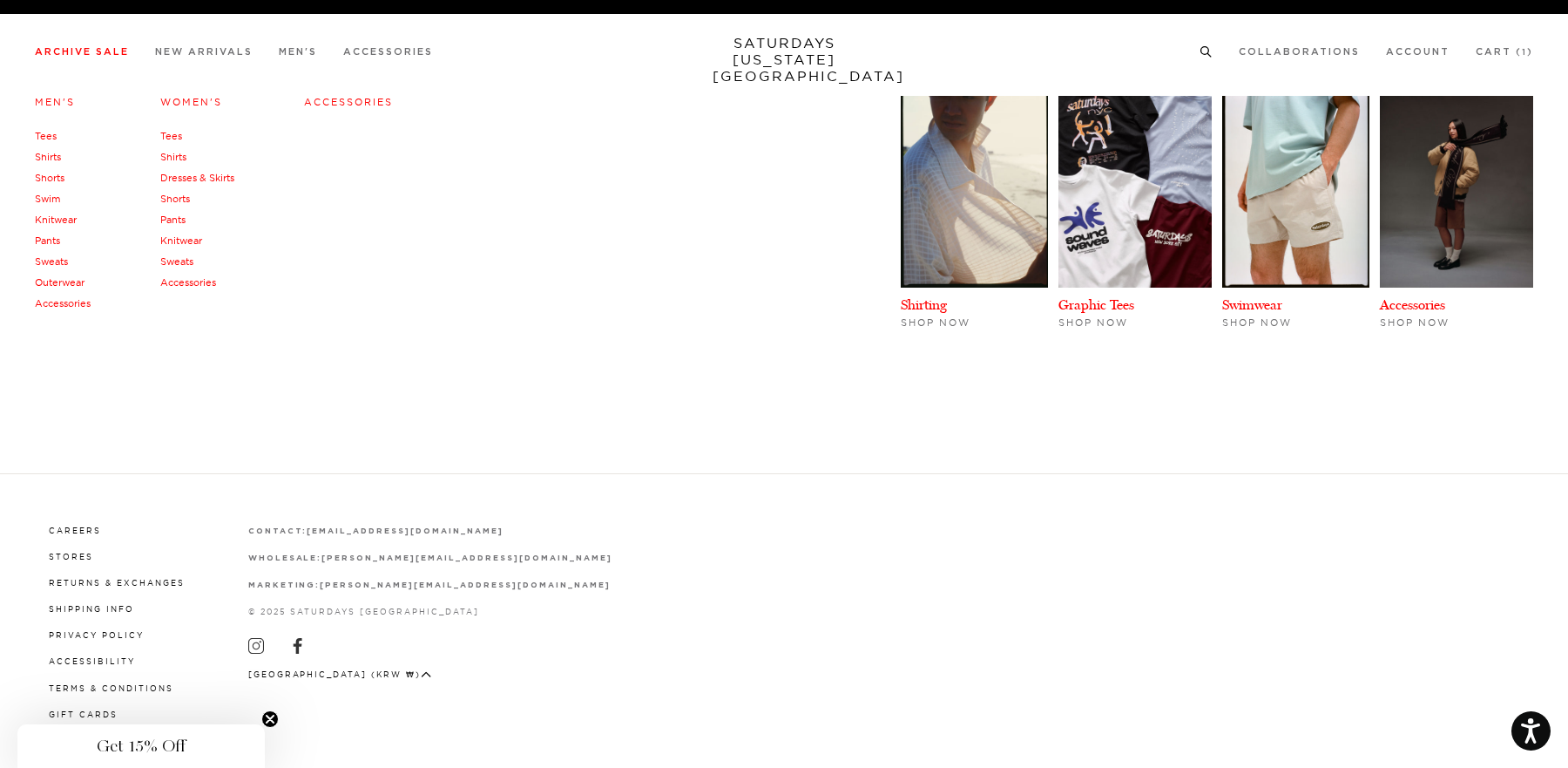
click at [106, 52] on link "Archive Sale" at bounding box center [81, 52] width 94 height 9
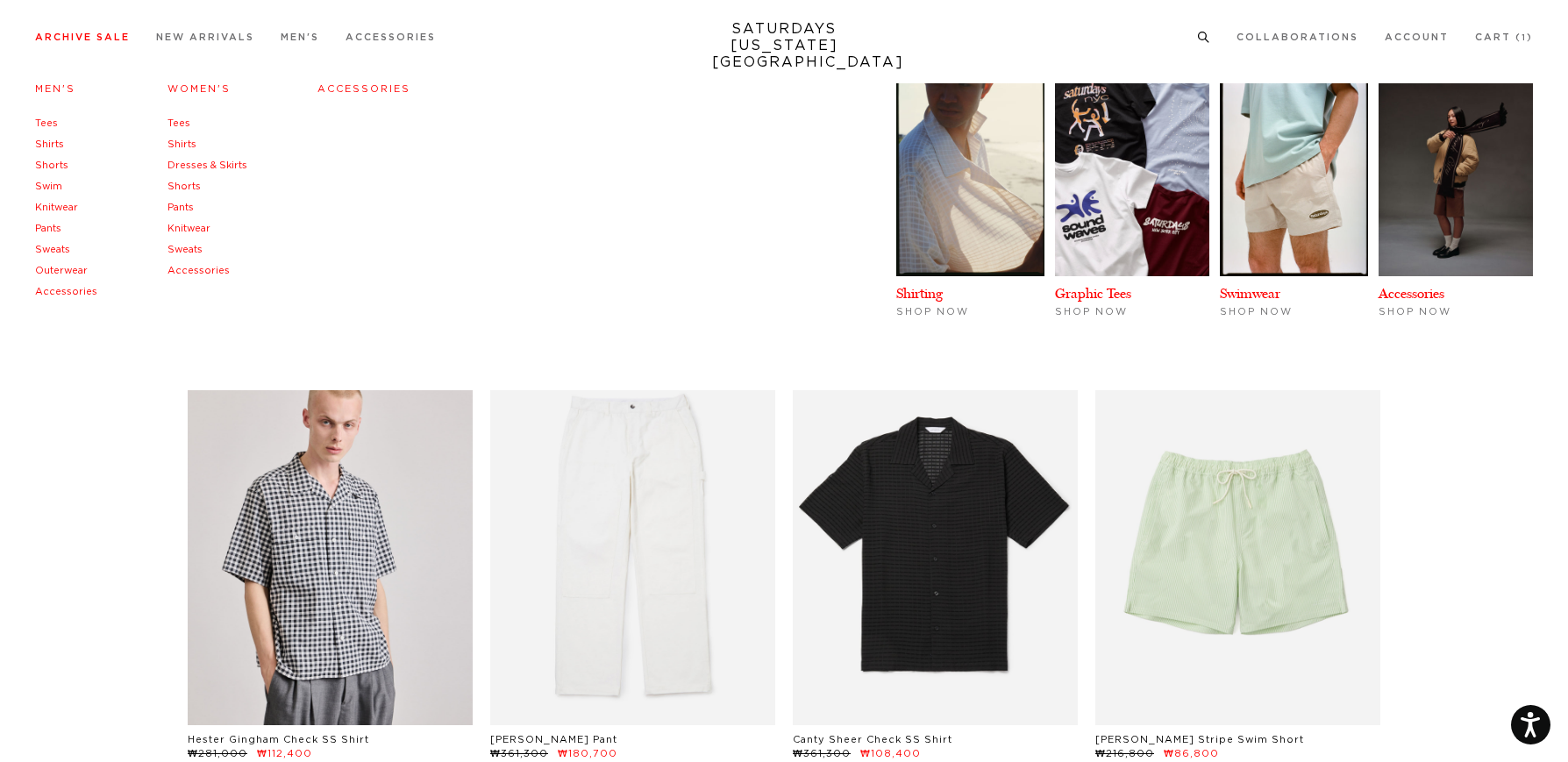
scroll to position [244, 0]
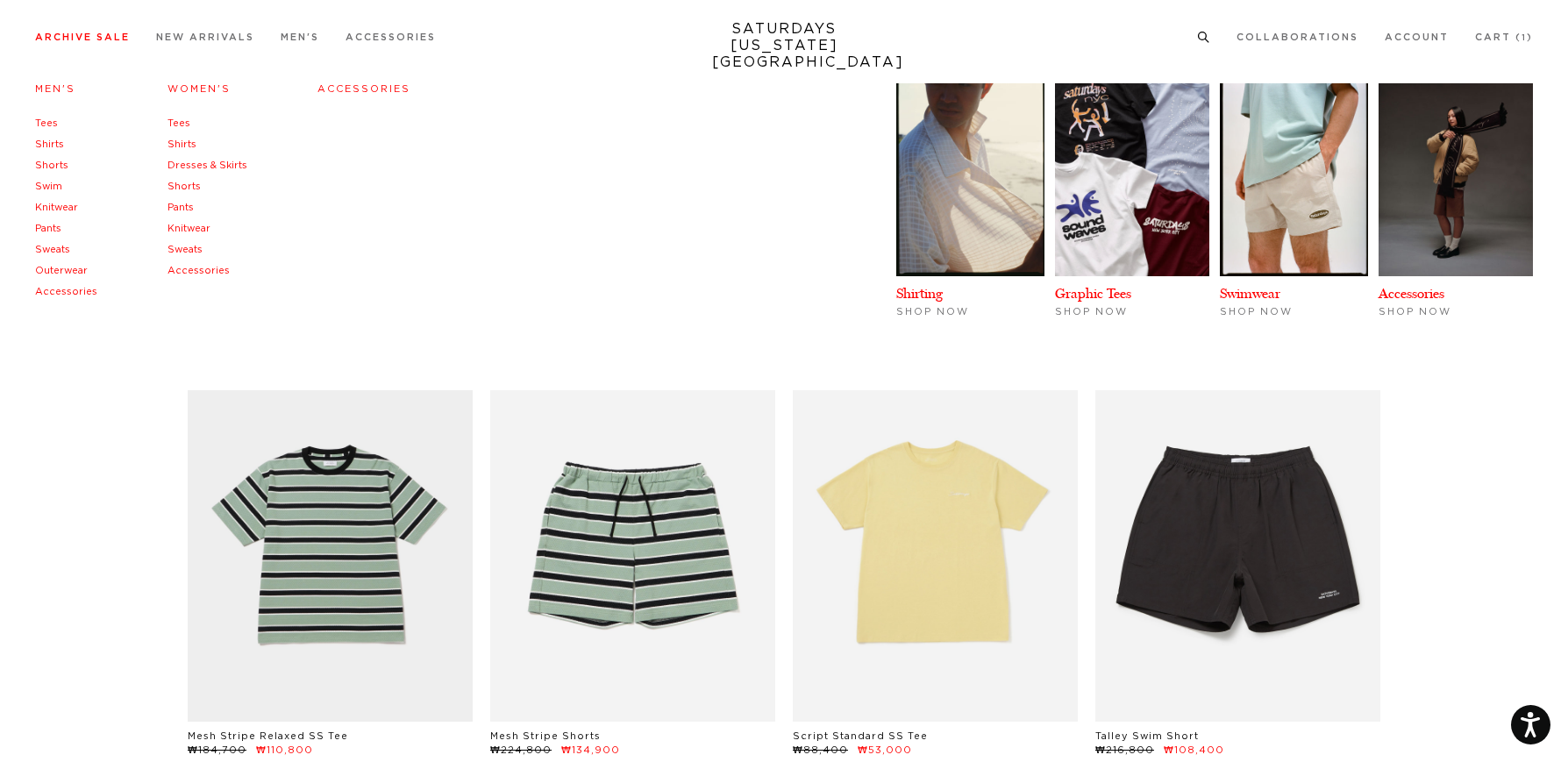
click at [380, 85] on link "Accessories" at bounding box center [363, 89] width 93 height 9
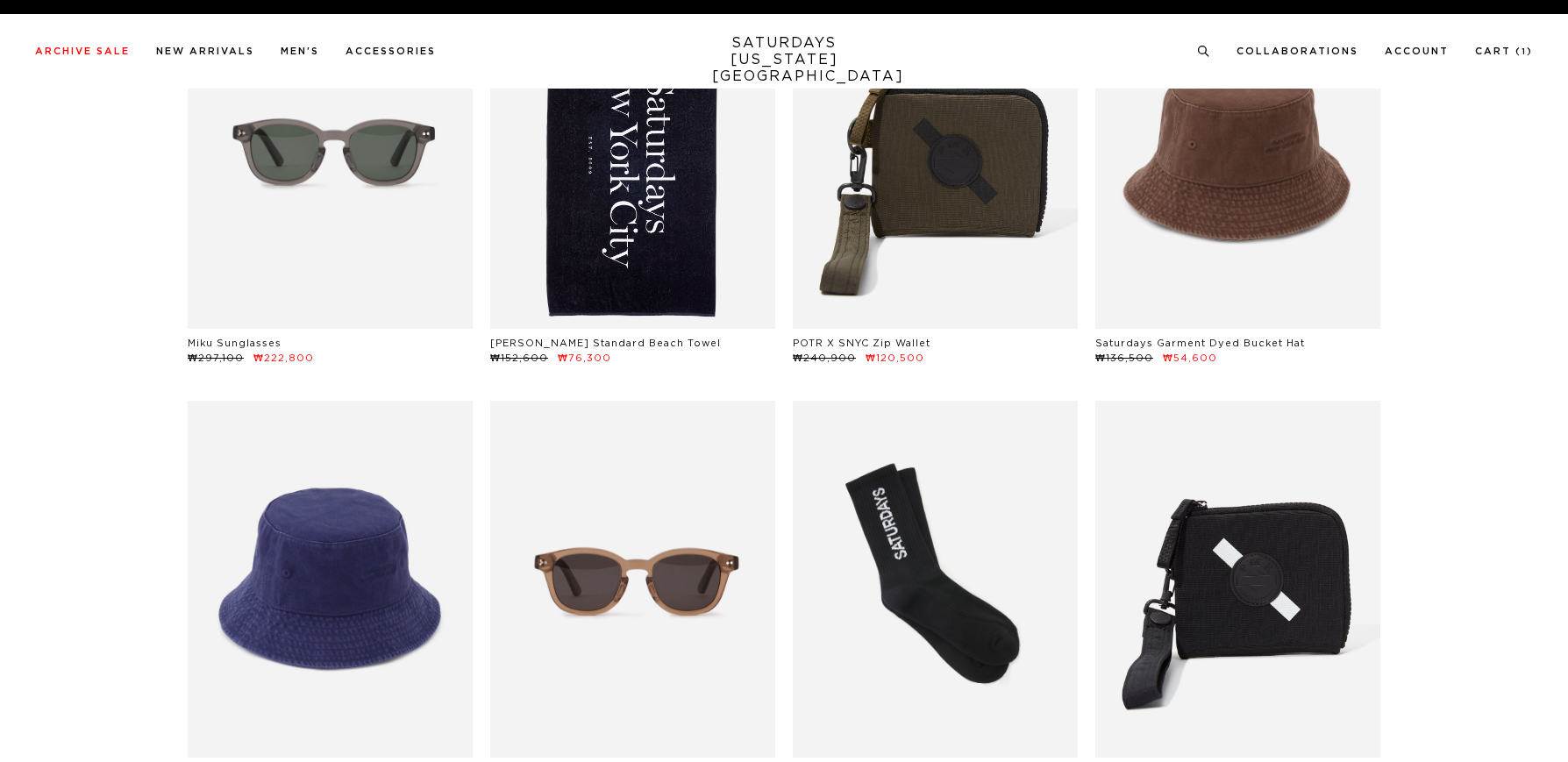
scroll to position [260, 0]
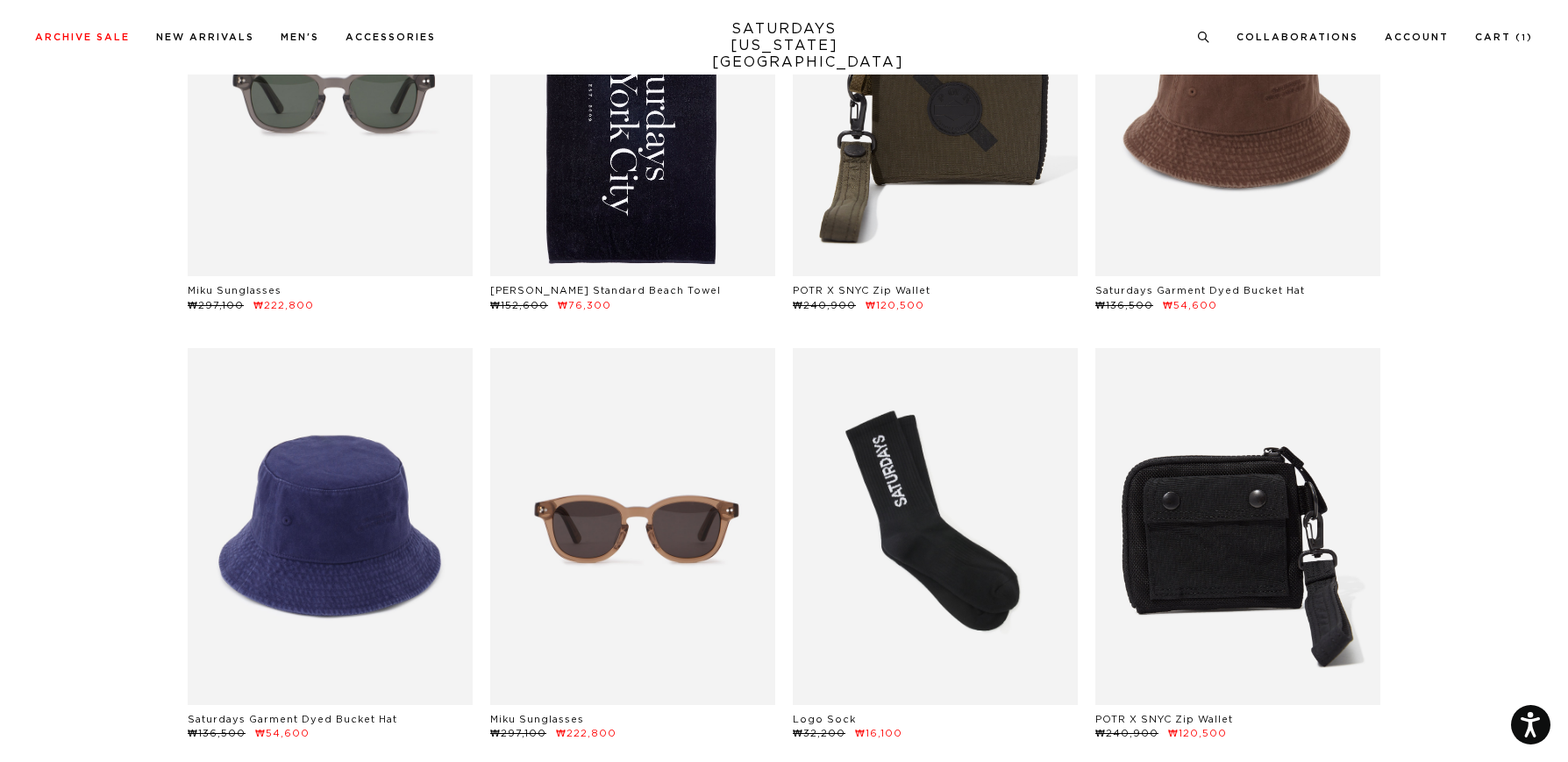
click at [1267, 486] on link at bounding box center [1238, 526] width 286 height 356
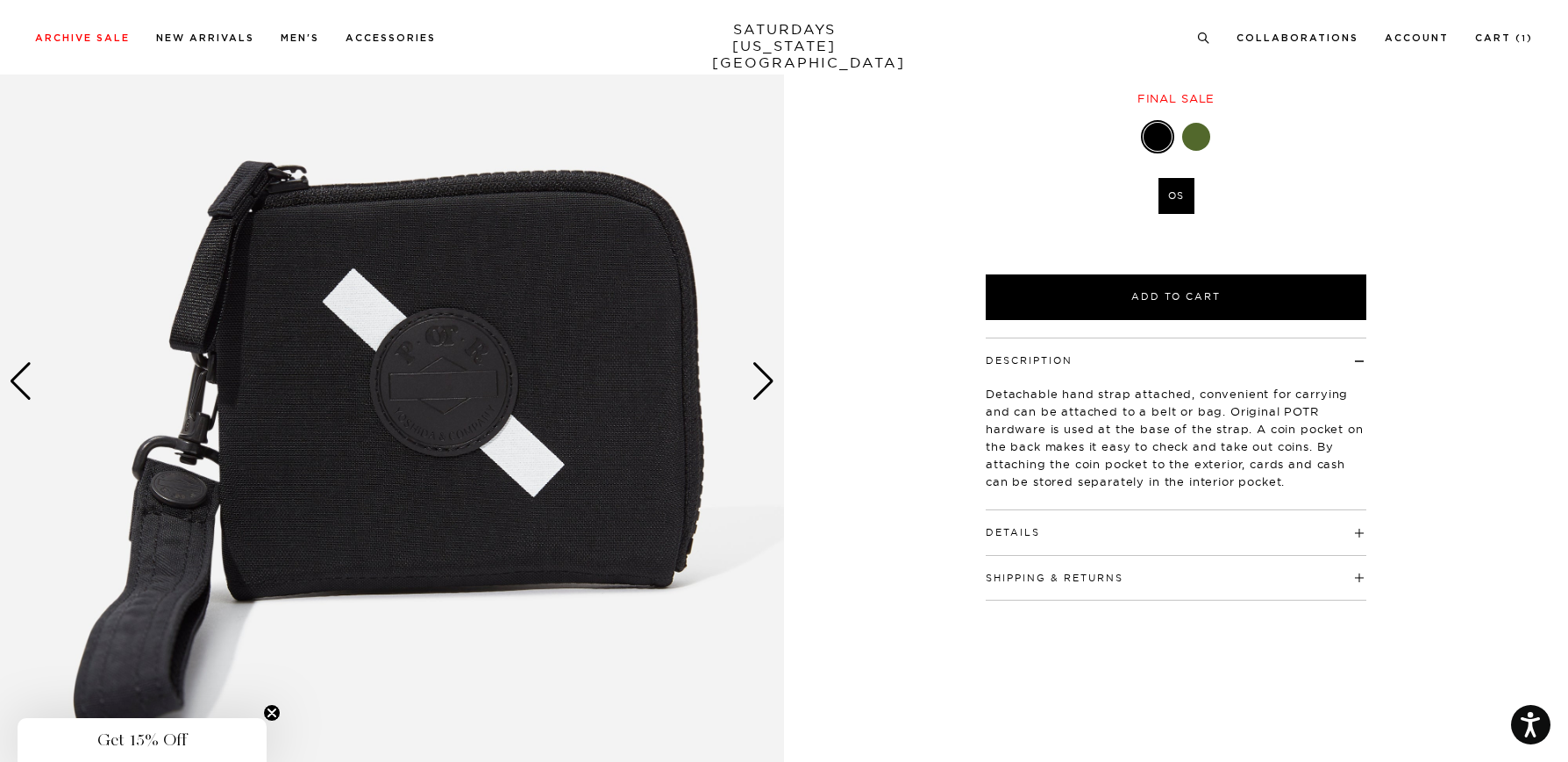
scroll to position [196, 0]
